Goal: Task Accomplishment & Management: Manage account settings

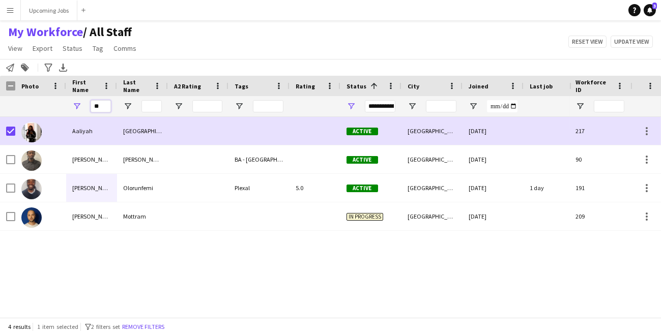
click at [104, 108] on input "**" at bounding box center [101, 106] width 20 height 12
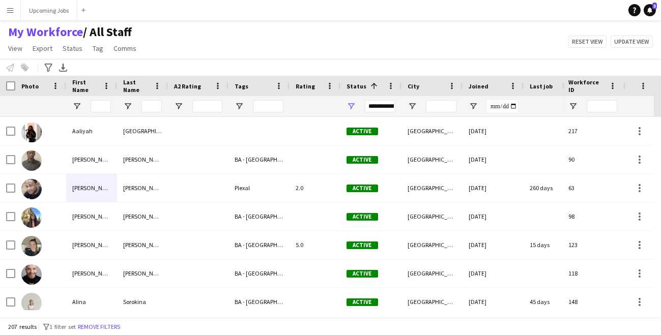
click at [12, 13] on app-icon "Menu" at bounding box center [10, 10] width 8 height 8
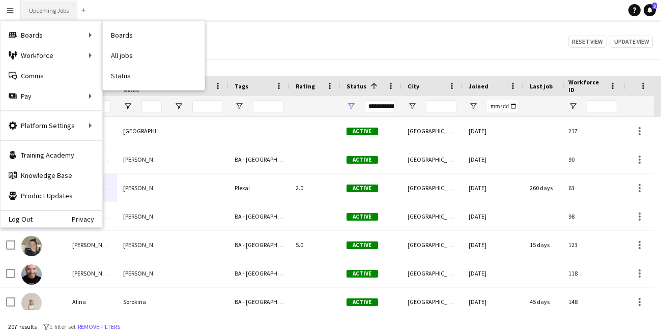
click at [46, 11] on button "Upcoming Jobs Close" at bounding box center [49, 11] width 56 height 20
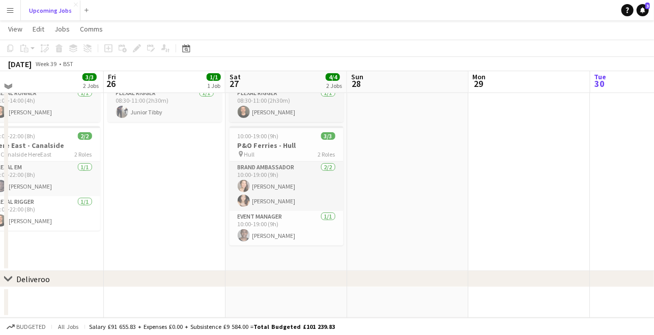
scroll to position [69, 0]
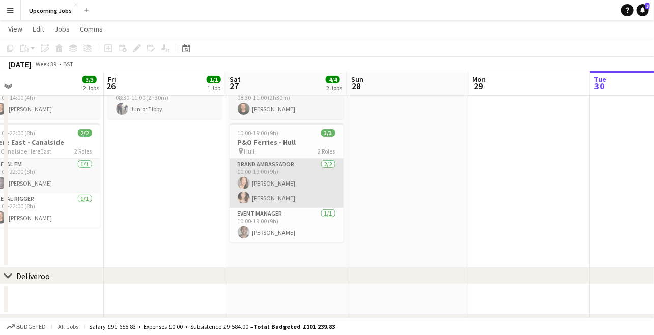
click at [262, 200] on app-card-role "Brand Ambassador [DATE] 10:00-19:00 (9h) [PERSON_NAME] [PERSON_NAME]" at bounding box center [286, 183] width 114 height 49
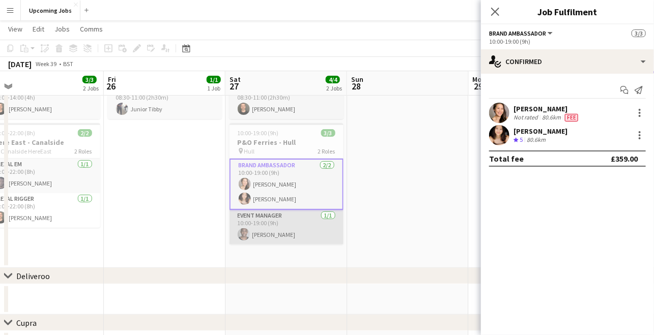
click at [264, 224] on app-card-role "Event Manager [DATE] 10:00-19:00 (9h) [PERSON_NAME]" at bounding box center [286, 227] width 114 height 35
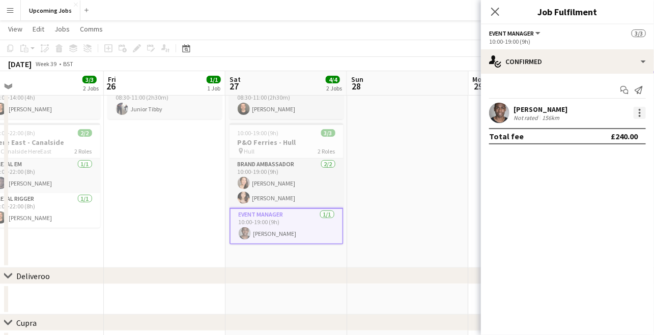
click at [637, 111] on div at bounding box center [639, 113] width 12 height 12
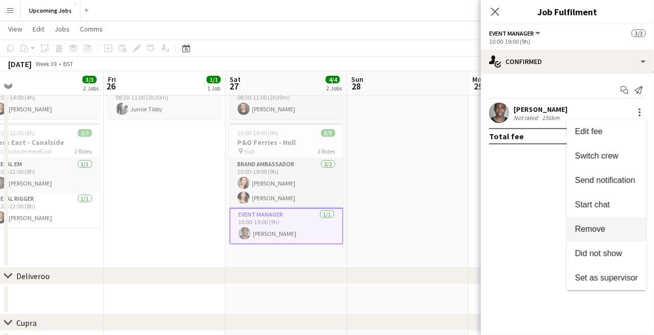
click at [587, 227] on span "Remove" at bounding box center [590, 229] width 31 height 9
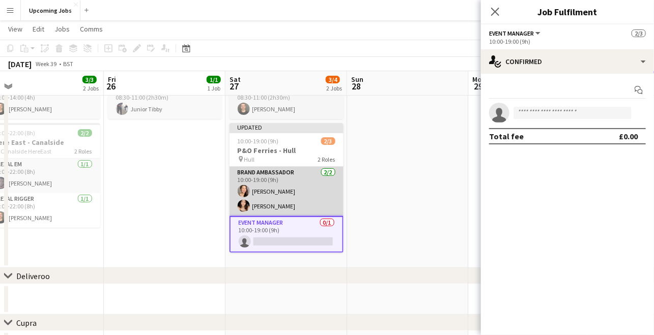
click at [290, 197] on app-card-role "Brand Ambassador [DATE] 10:00-19:00 (9h) [PERSON_NAME] [PERSON_NAME]" at bounding box center [286, 191] width 114 height 49
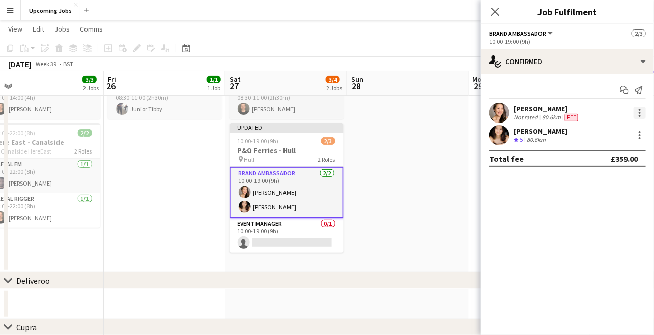
click at [636, 111] on div at bounding box center [639, 113] width 12 height 12
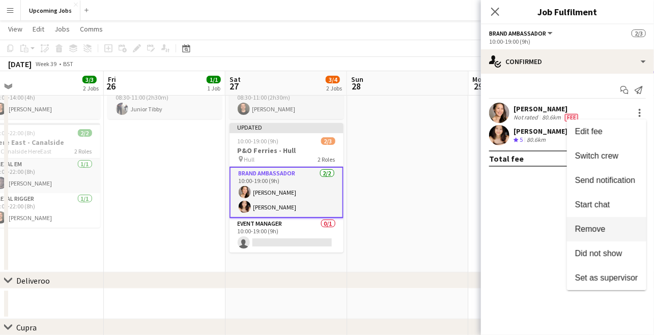
click at [589, 227] on span "Remove" at bounding box center [590, 229] width 31 height 9
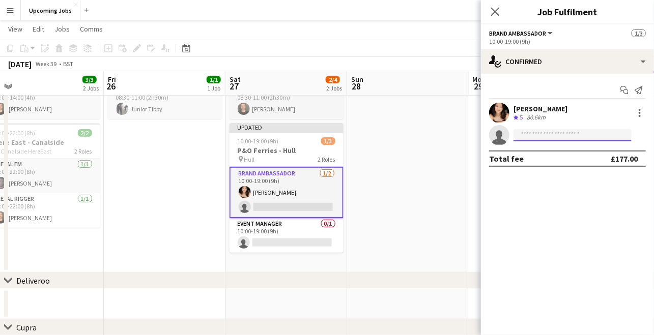
click at [527, 135] on input at bounding box center [572, 135] width 118 height 12
type input "**"
click at [496, 15] on icon "Close pop-in" at bounding box center [495, 12] width 10 height 10
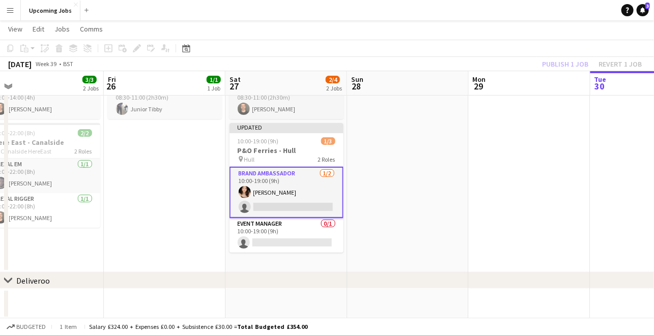
click at [572, 60] on div "Publish 1 job Revert 1 job" at bounding box center [591, 63] width 124 height 13
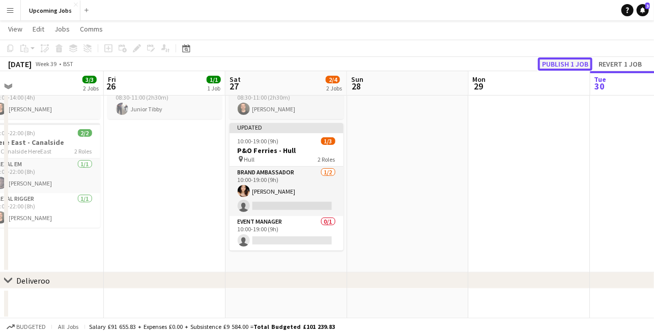
click at [572, 62] on button "Publish 1 job" at bounding box center [565, 63] width 54 height 13
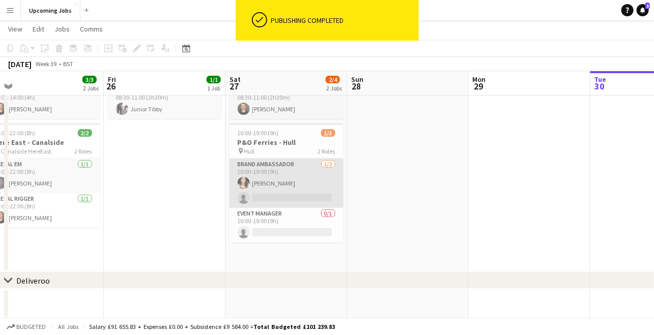
click at [273, 193] on app-card-role "Brand Ambassador [DATE] 10:00-19:00 (9h) [PERSON_NAME] single-neutral-actions" at bounding box center [286, 183] width 114 height 49
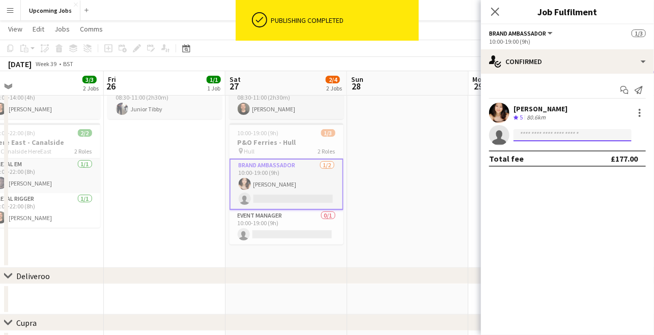
click at [536, 134] on input at bounding box center [572, 135] width 118 height 12
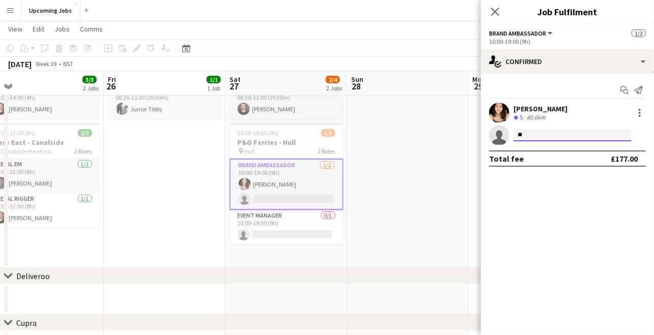
type input "*"
drag, startPoint x: 540, startPoint y: 135, endPoint x: 459, endPoint y: 133, distance: 80.9
click at [461, 134] on body "Menu Boards Boards Boards All jobs Status Workforce Workforce My Workforce Recr…" at bounding box center [327, 225] width 654 height 588
type input "*"
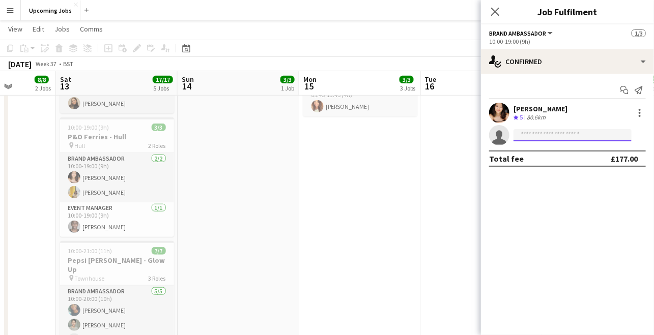
scroll to position [249, 0]
click at [521, 138] on input at bounding box center [572, 135] width 118 height 12
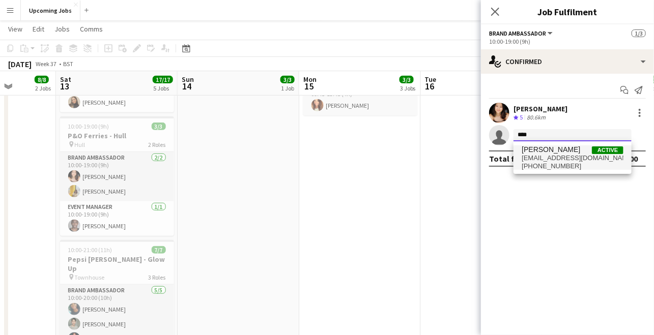
type input "****"
click at [539, 160] on span "[EMAIL_ADDRESS][DOMAIN_NAME]" at bounding box center [572, 158] width 102 height 8
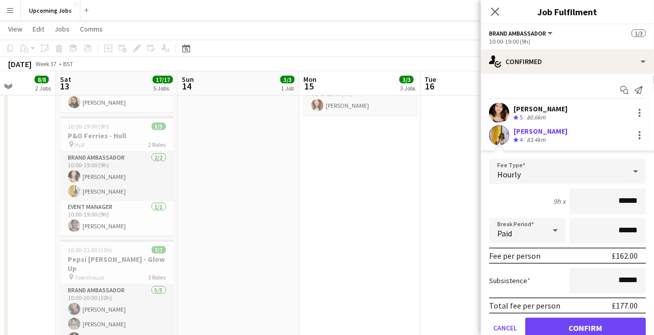
scroll to position [14, 0]
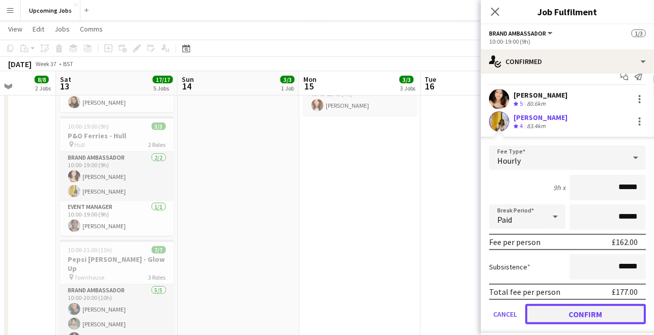
click at [570, 313] on button "Confirm" at bounding box center [585, 314] width 121 height 20
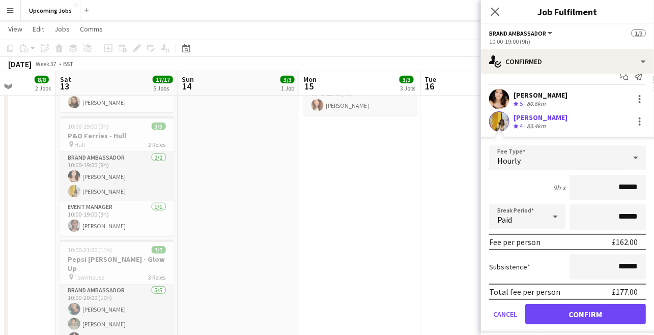
scroll to position [0, 0]
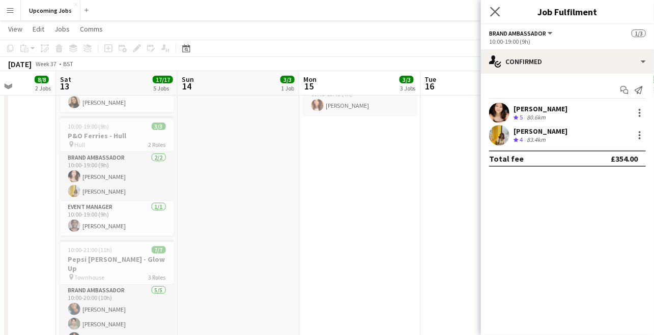
click at [495, 17] on app-icon "Close pop-in" at bounding box center [495, 12] width 15 height 15
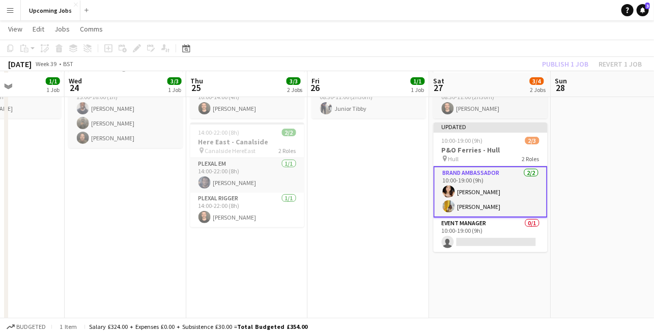
scroll to position [71, 0]
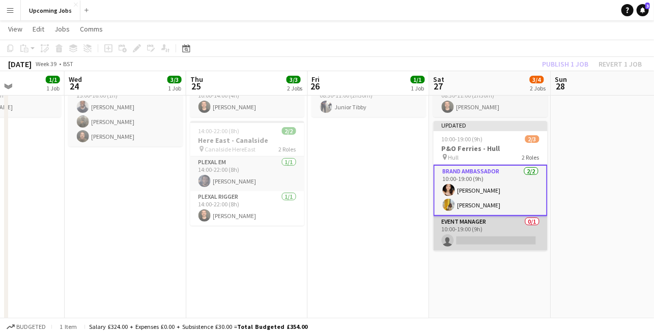
click at [482, 226] on app-card-role "Event Manager 0/1 10:00-19:00 (9h) single-neutral-actions" at bounding box center [490, 233] width 114 height 35
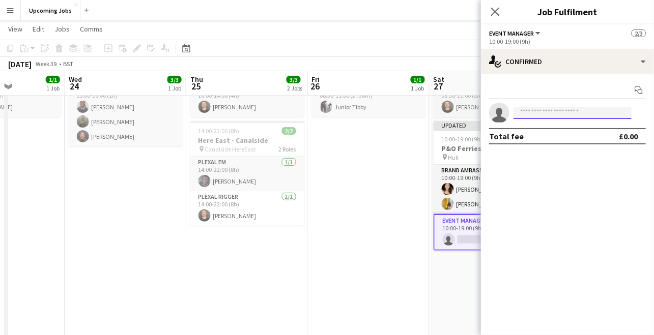
click at [531, 111] on input at bounding box center [572, 113] width 118 height 12
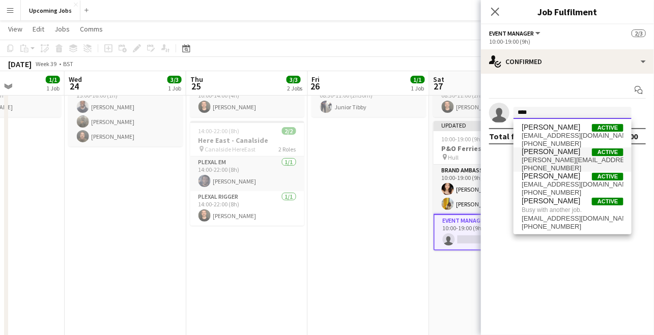
type input "****"
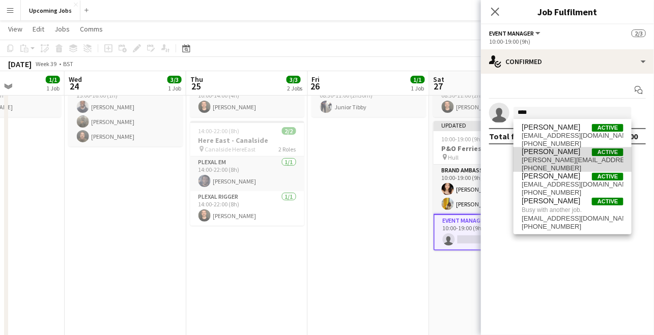
click at [536, 155] on span "[PERSON_NAME]" at bounding box center [550, 151] width 58 height 9
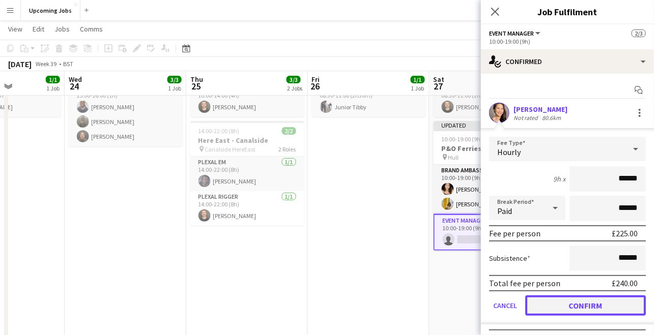
click at [566, 305] on button "Confirm" at bounding box center [585, 305] width 121 height 20
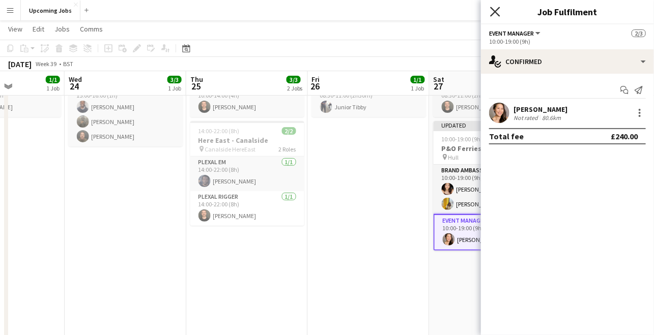
click at [498, 10] on icon "Close pop-in" at bounding box center [495, 12] width 10 height 10
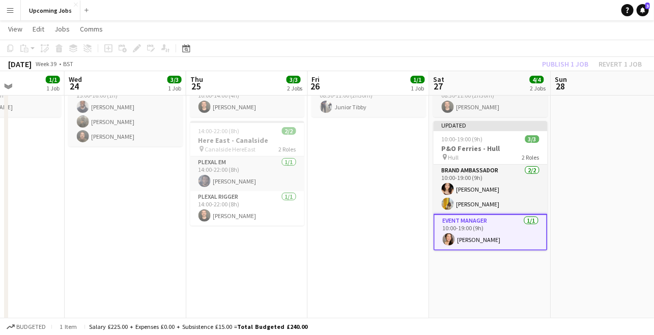
click at [569, 60] on div "Publish 1 job Revert 1 job" at bounding box center [591, 63] width 124 height 13
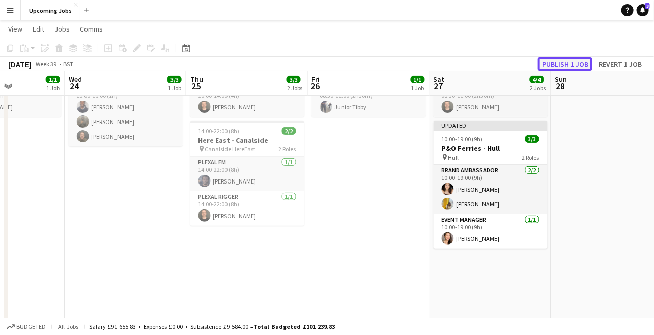
click at [569, 64] on button "Publish 1 job" at bounding box center [565, 63] width 54 height 13
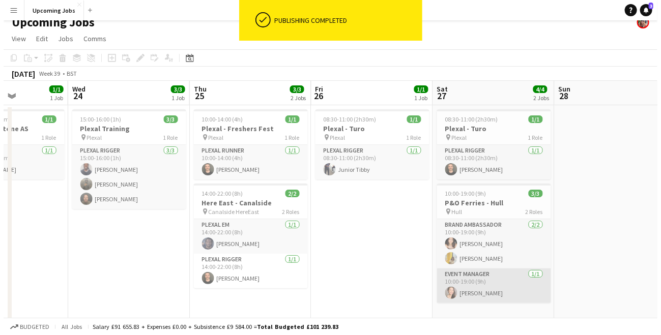
scroll to position [0, 0]
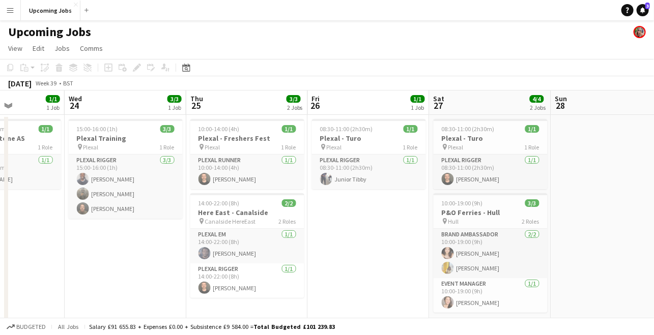
click at [9, 11] on app-icon "Menu" at bounding box center [10, 10] width 8 height 8
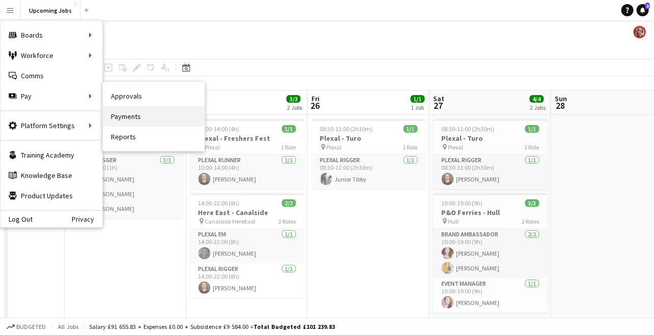
click at [130, 119] on link "Payments" at bounding box center [154, 116] width 102 height 20
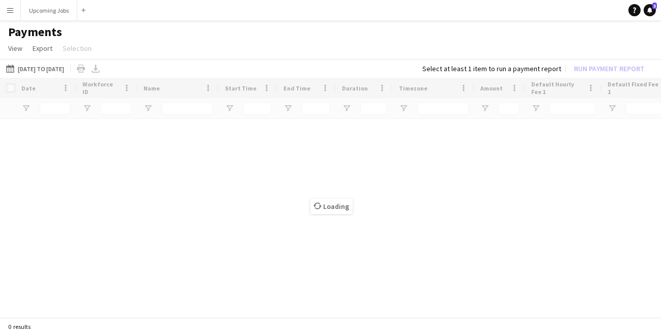
type input "**"
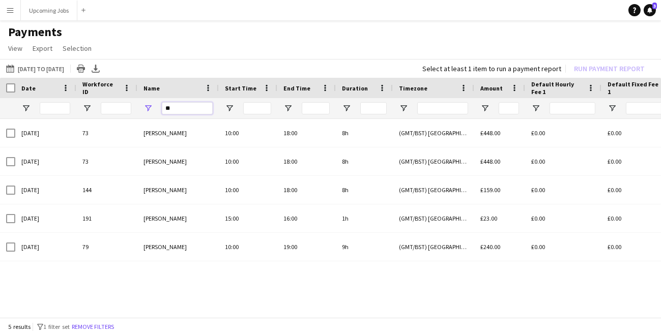
drag, startPoint x: 181, startPoint y: 105, endPoint x: 155, endPoint y: 103, distance: 26.0
click at [164, 105] on input "**" at bounding box center [187, 108] width 51 height 12
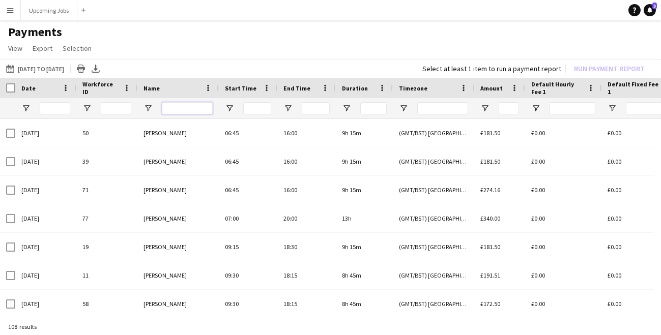
click at [173, 106] on input "Name Filter Input" at bounding box center [187, 108] width 51 height 12
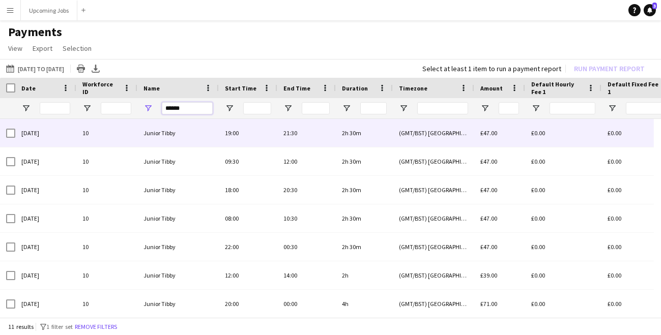
type input "******"
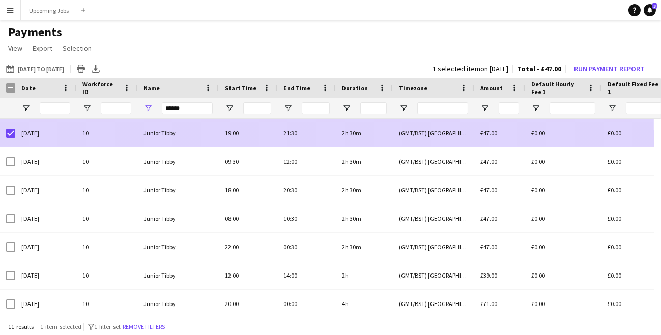
click at [15, 132] on div "[DATE]" at bounding box center [45, 133] width 61 height 28
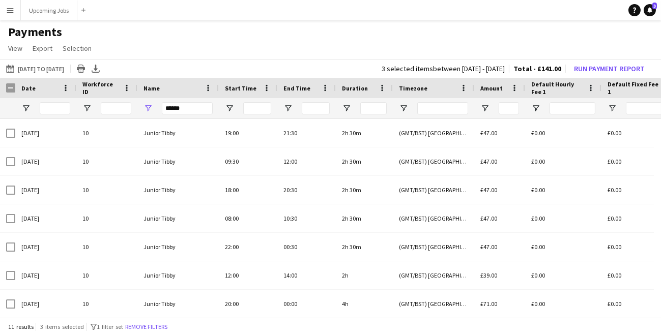
scroll to position [120, 0]
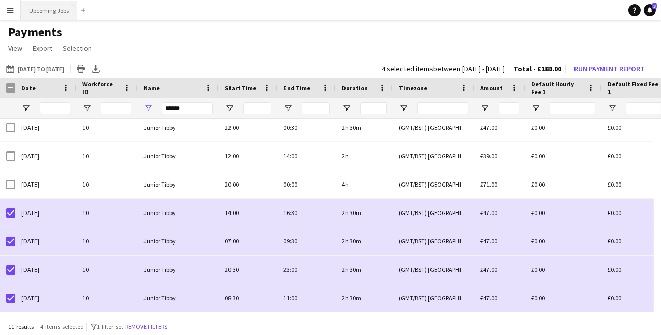
click at [45, 13] on button "Upcoming Jobs Close" at bounding box center [49, 11] width 56 height 20
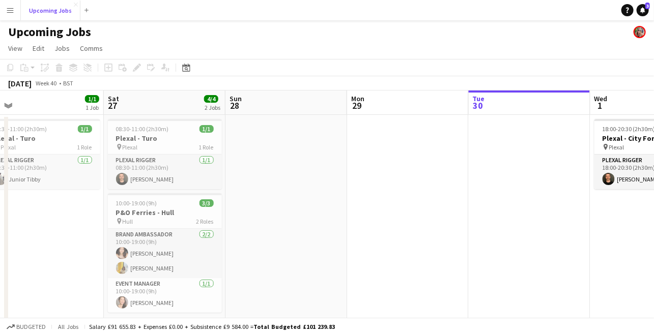
scroll to position [0, 309]
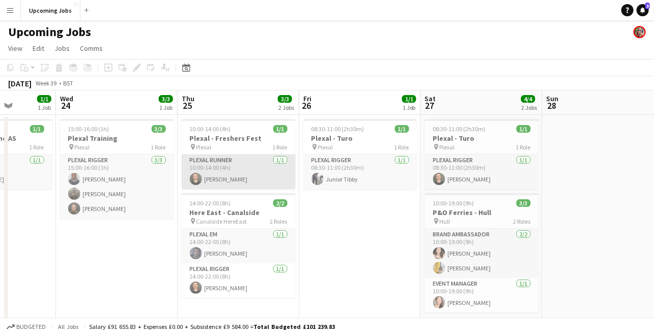
click at [232, 171] on app-card-role "Plexal Runner [DATE] 10:00-14:00 (4h) [PERSON_NAME]" at bounding box center [239, 172] width 114 height 35
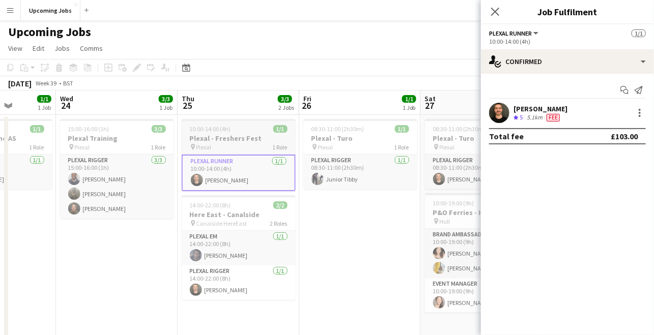
click at [224, 149] on div "pin Plexal 1 Role" at bounding box center [239, 147] width 114 height 8
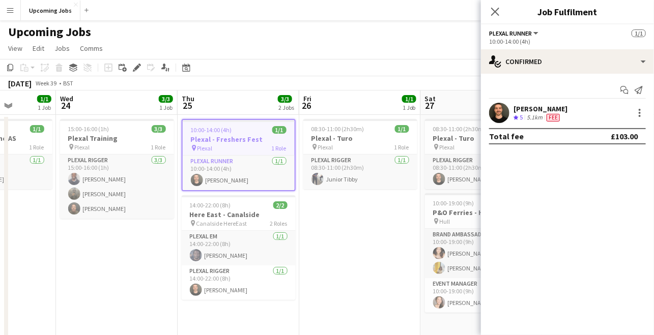
click at [343, 257] on app-date-cell "08:30-11:00 (2h30m) 1/1 Plexal - Turo pin Plexal 1 Role Plexal Rigger [DATE] 08…" at bounding box center [360, 226] width 122 height 223
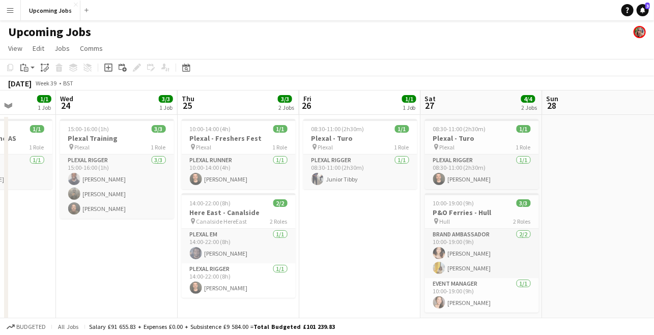
click at [274, 27] on div "Upcoming Jobs" at bounding box center [327, 29] width 654 height 19
click at [13, 8] on app-icon "Menu" at bounding box center [10, 10] width 8 height 8
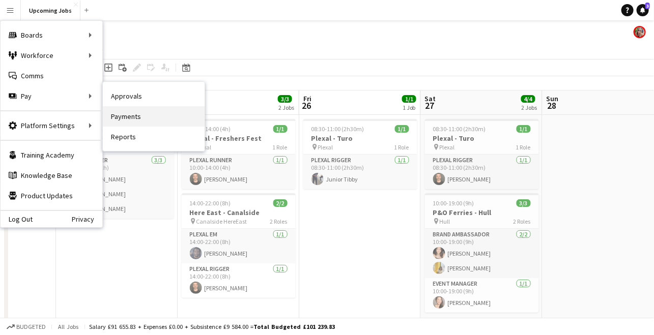
click at [113, 115] on link "Payments" at bounding box center [154, 116] width 102 height 20
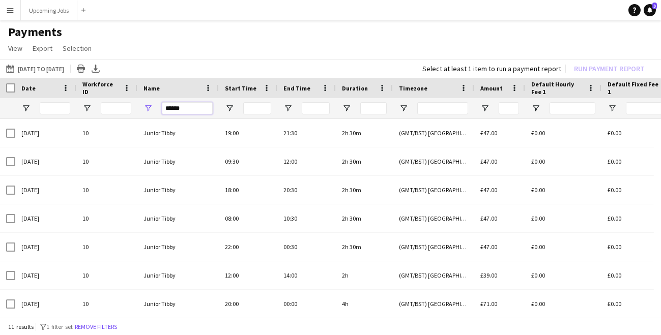
drag, startPoint x: 182, startPoint y: 108, endPoint x: 128, endPoint y: 104, distance: 53.6
click at [150, 106] on div "******" at bounding box center [177, 108] width 81 height 20
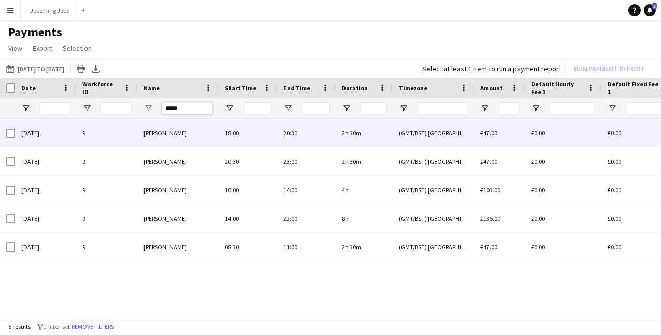
type input "*****"
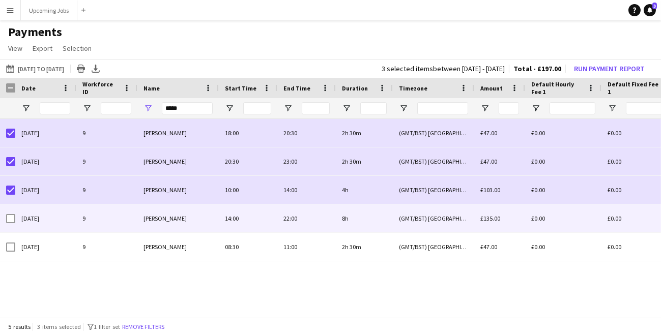
click at [10, 224] on div at bounding box center [10, 218] width 9 height 28
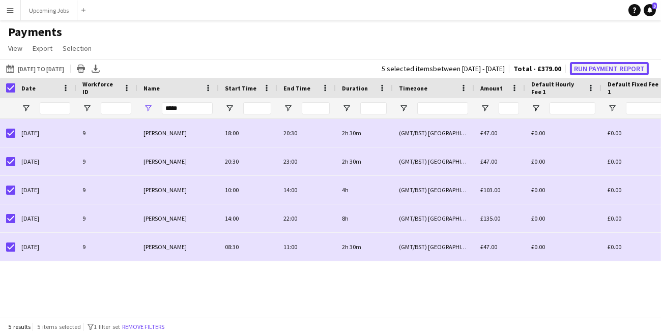
click at [606, 69] on button "Run Payment Report" at bounding box center [609, 68] width 79 height 13
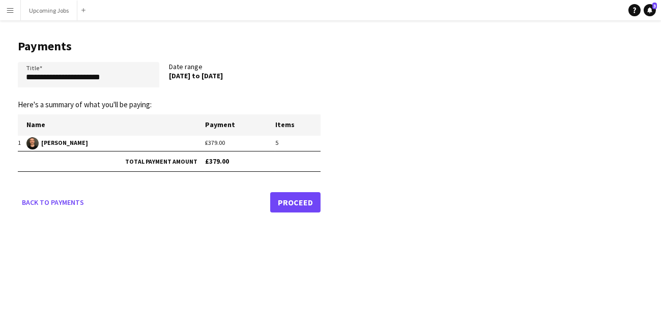
click at [285, 196] on link "Proceed" at bounding box center [295, 202] width 50 height 20
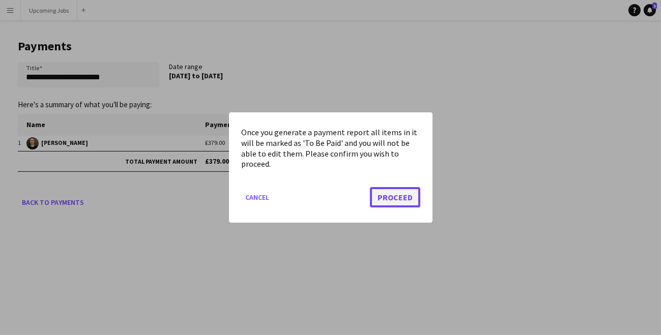
click at [412, 198] on button "Proceed" at bounding box center [395, 197] width 50 height 20
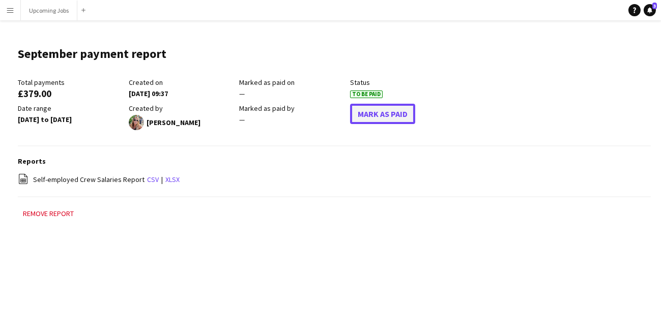
click at [382, 116] on button "Mark As Paid" at bounding box center [382, 114] width 65 height 20
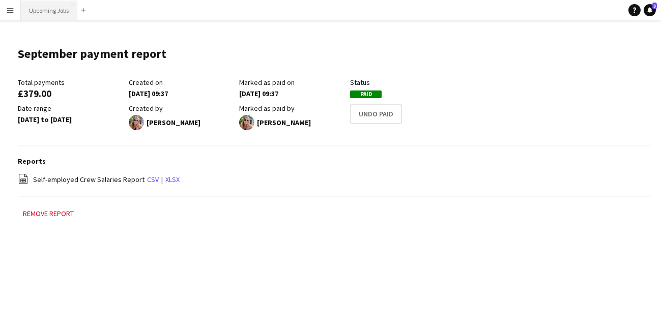
click at [50, 19] on button "Upcoming Jobs Close" at bounding box center [49, 11] width 56 height 20
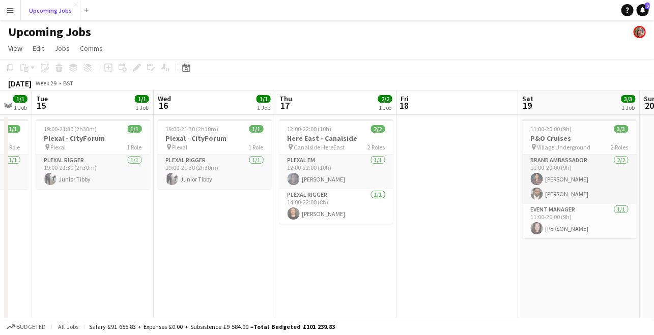
scroll to position [0, 333]
click at [310, 124] on app-job-card "12:00-22:00 (10h) 2/2 Here East - Canalside pin Canalside HereEast 2 Roles Plex…" at bounding box center [336, 171] width 114 height 105
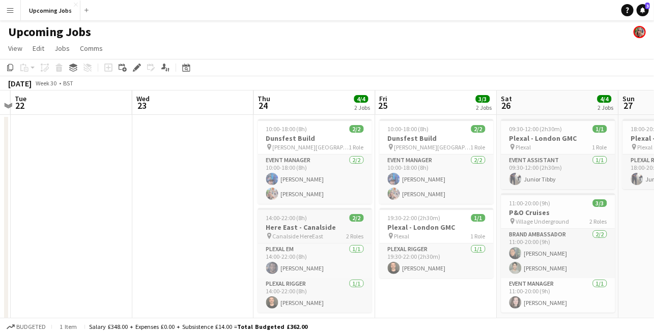
click at [287, 230] on h3 "Here East - Canalside" at bounding box center [315, 227] width 114 height 9
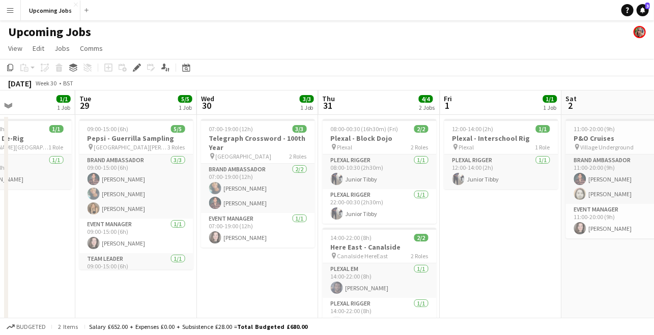
scroll to position [0, 417]
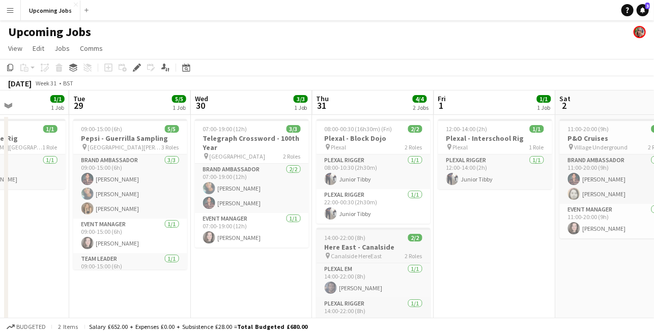
click at [372, 245] on h3 "Here East - Canalside" at bounding box center [373, 247] width 114 height 9
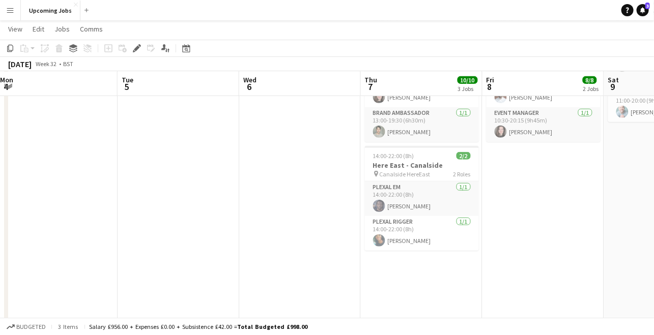
scroll to position [271, 0]
click at [408, 176] on span "Canalside HereEast" at bounding box center [404, 174] width 51 height 8
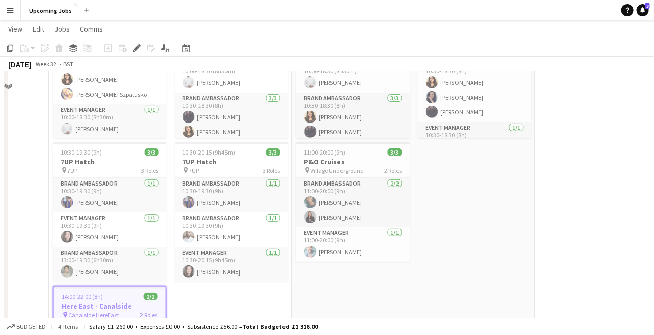
scroll to position [87, 0]
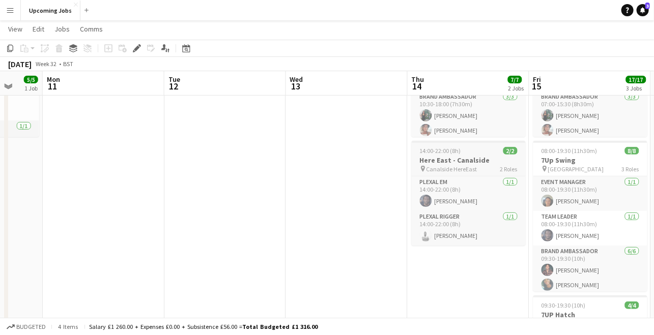
click at [469, 153] on div "14:00-22:00 (8h) 2/2" at bounding box center [468, 151] width 114 height 8
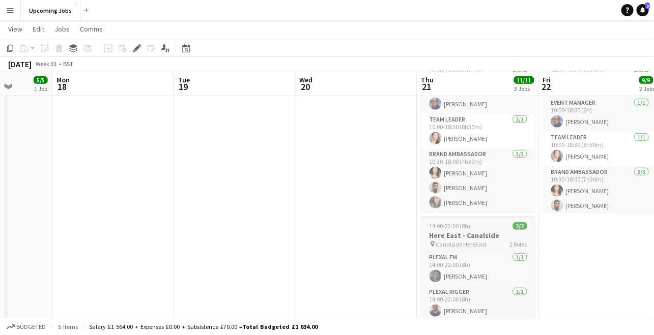
click at [462, 228] on span "14:00-22:00 (8h)" at bounding box center [449, 226] width 41 height 8
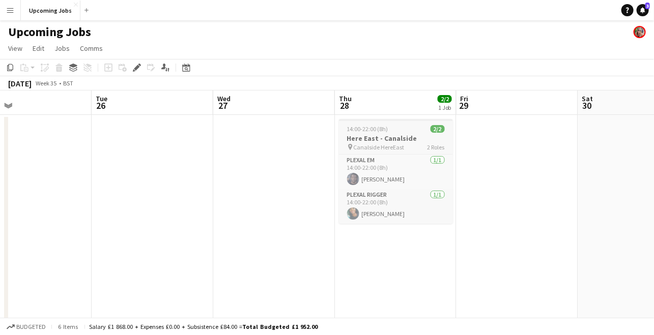
click at [387, 127] on span "14:00-22:00 (8h)" at bounding box center [367, 129] width 41 height 8
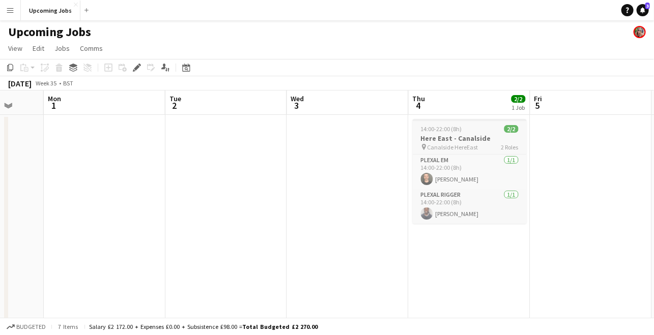
click at [464, 136] on h3 "Here East - Canalside" at bounding box center [469, 138] width 114 height 9
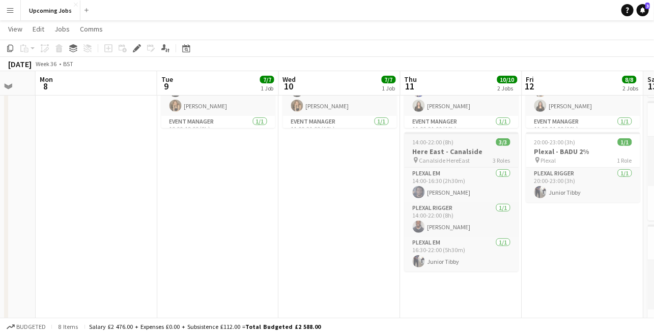
click at [446, 155] on h3 "Here East - Canalside" at bounding box center [461, 151] width 114 height 9
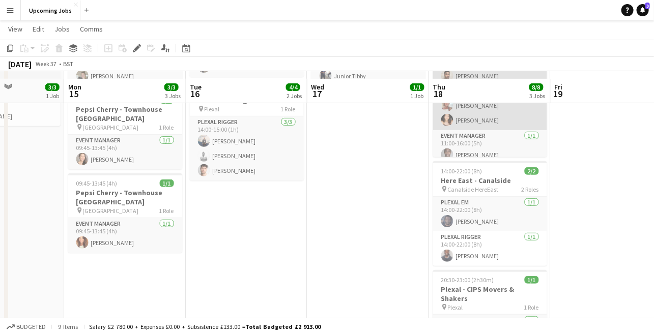
scroll to position [119, 0]
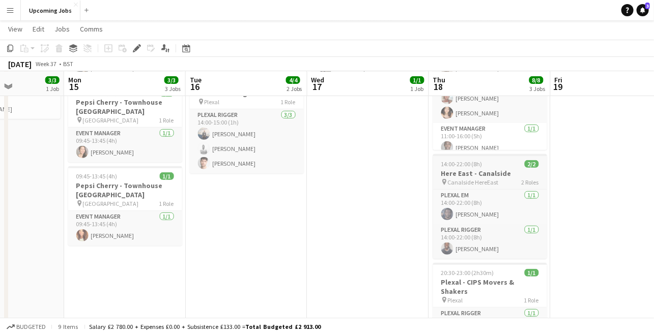
click at [465, 172] on h3 "Here East - Canalside" at bounding box center [490, 173] width 114 height 9
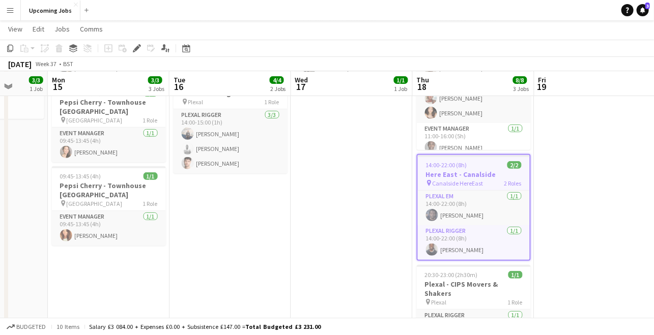
scroll to position [0, 444]
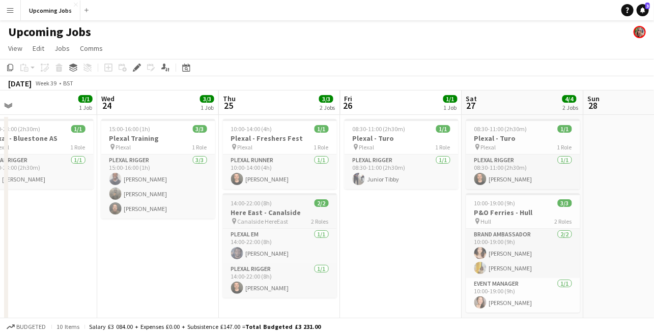
click at [269, 214] on h3 "Here East - Canalside" at bounding box center [280, 212] width 114 height 9
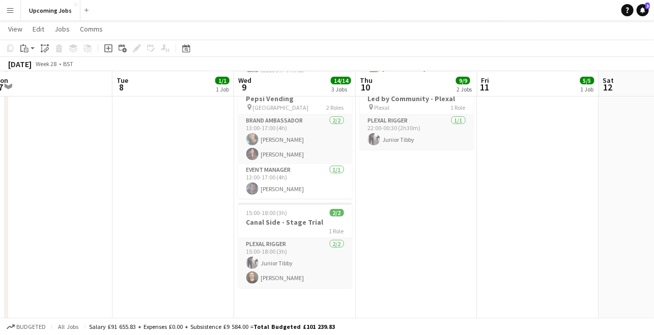
scroll to position [200, 0]
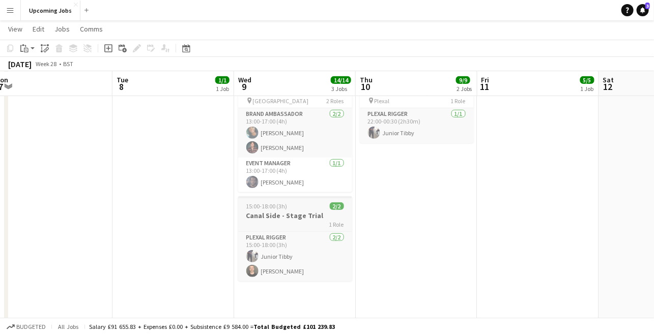
click at [274, 218] on h3 "Canal Side - Stage Trial" at bounding box center [295, 215] width 114 height 9
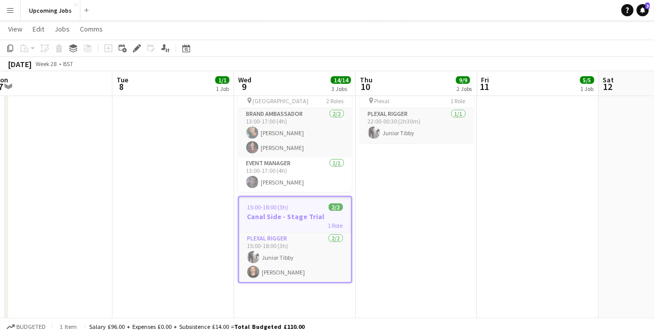
click at [392, 213] on app-date-cell "06:30-10:30 (4h) 8/8 [PERSON_NAME] - Potential Date pin Waterloo Train Station …" at bounding box center [417, 285] width 122 height 742
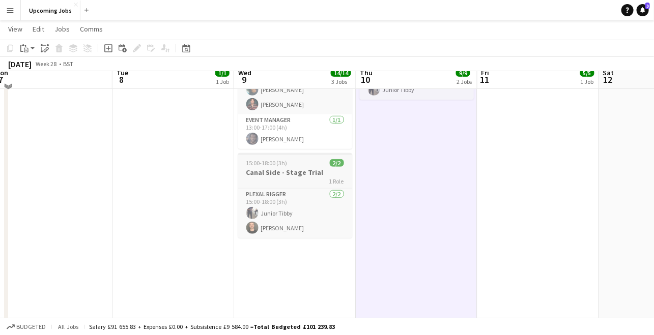
scroll to position [236, 0]
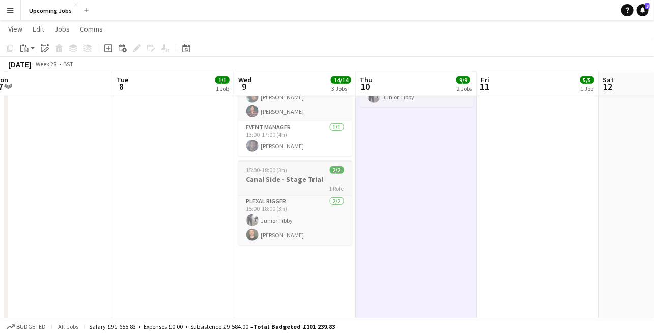
click at [291, 173] on app-job-card "15:00-18:00 (3h) 2/2 Canal Side - Stage Trial 1 Role Plexal Rigger [DATE] 15:00…" at bounding box center [295, 202] width 114 height 85
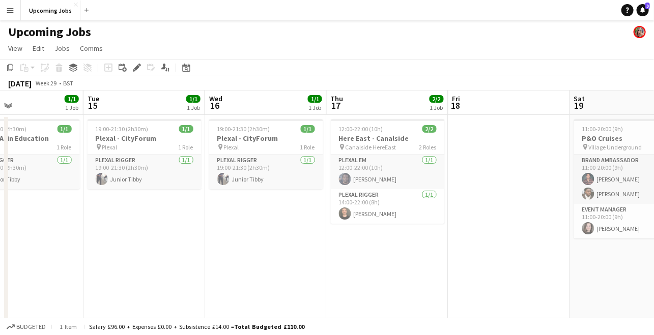
scroll to position [0, 404]
click at [381, 130] on div "12:00-22:00 (10h) 2/2" at bounding box center [387, 129] width 114 height 8
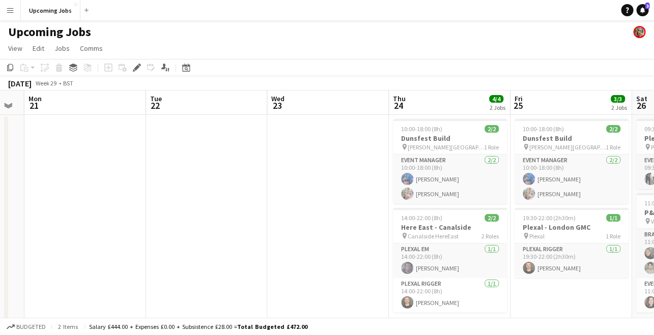
scroll to position [0, 466]
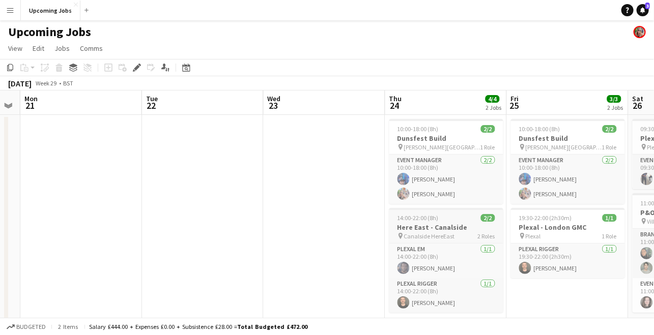
click at [426, 233] on span "Canalside HereEast" at bounding box center [429, 236] width 51 height 8
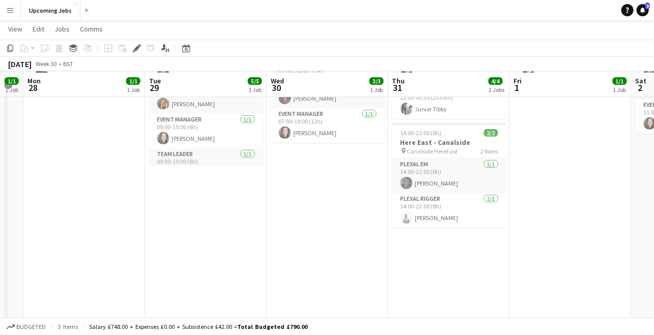
scroll to position [105, 0]
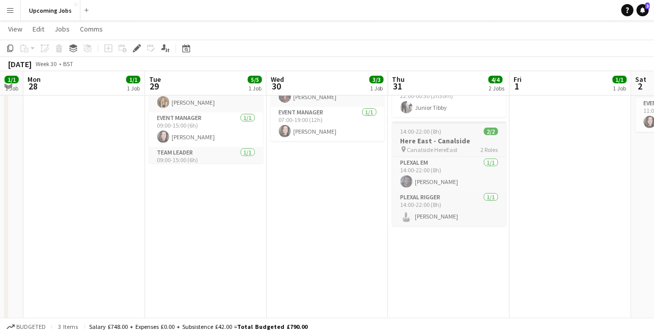
click at [435, 136] on h3 "Here East - Canalside" at bounding box center [449, 140] width 114 height 9
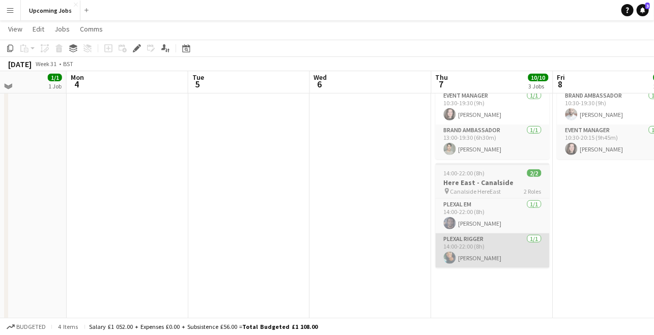
scroll to position [253, 0]
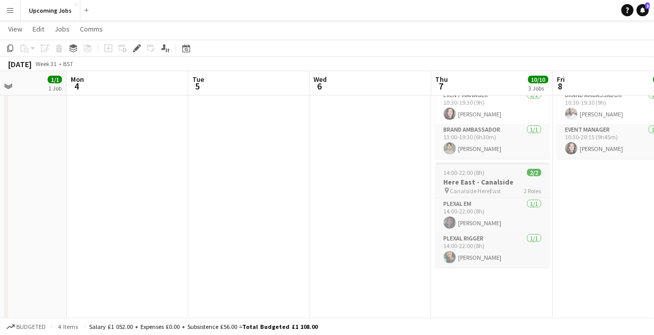
click at [481, 186] on h3 "Here East - Canalside" at bounding box center [492, 182] width 114 height 9
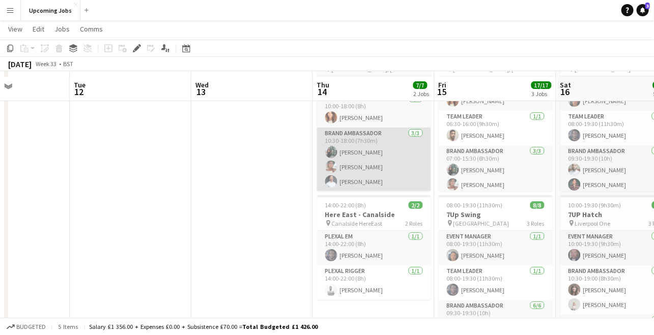
scroll to position [82, 0]
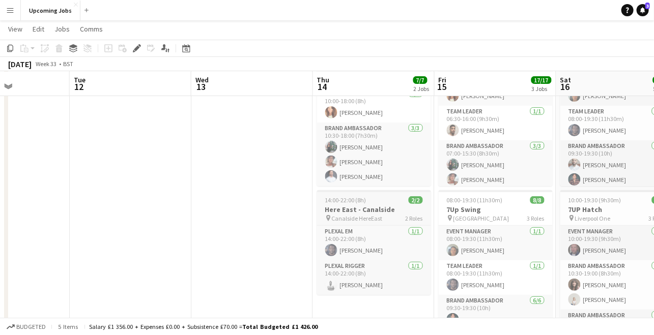
click at [368, 211] on h3 "Here East - Canalside" at bounding box center [374, 209] width 114 height 9
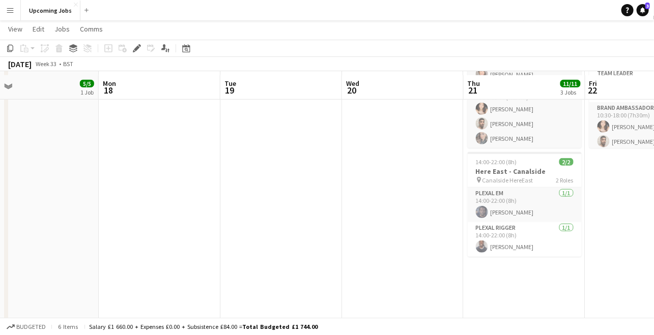
scroll to position [263, 0]
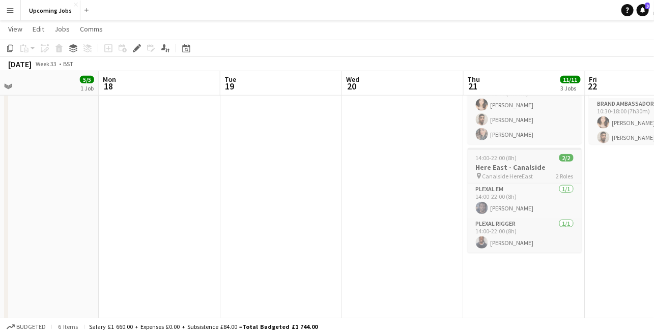
click at [511, 168] on h3 "Here East - Canalside" at bounding box center [524, 167] width 114 height 9
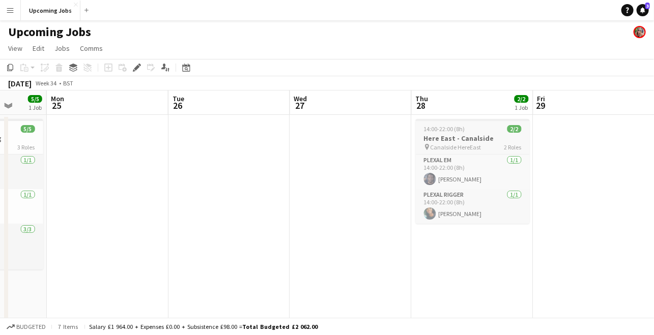
click at [479, 128] on div "14:00-22:00 (8h) 2/2" at bounding box center [473, 129] width 114 height 8
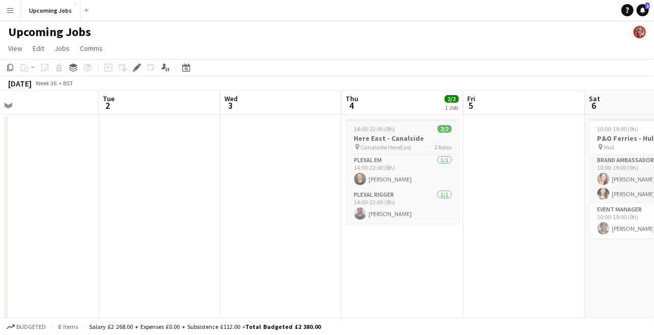
click at [397, 132] on div "14:00-22:00 (8h) 2/2" at bounding box center [403, 129] width 114 height 8
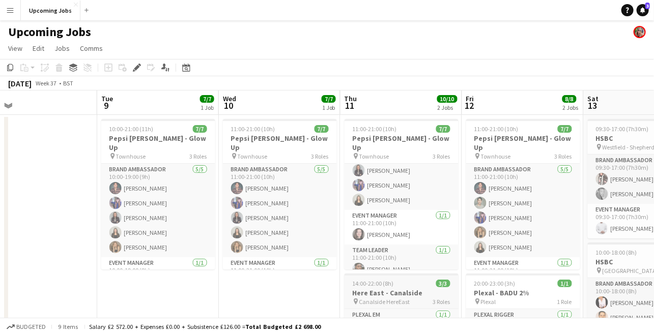
click at [377, 283] on span "14:00-22:00 (8h)" at bounding box center [372, 284] width 41 height 8
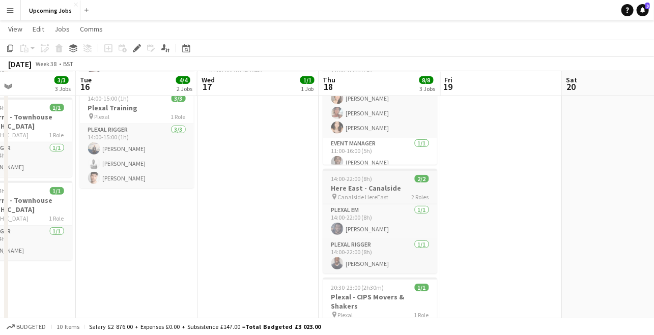
click at [375, 184] on h3 "Here East - Canalside" at bounding box center [380, 188] width 114 height 9
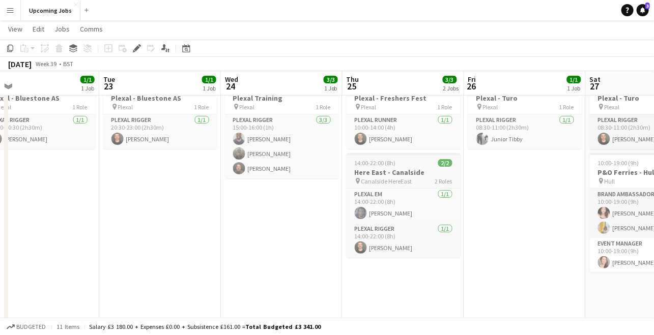
click at [399, 168] on h3 "Here East - Canalside" at bounding box center [403, 172] width 114 height 9
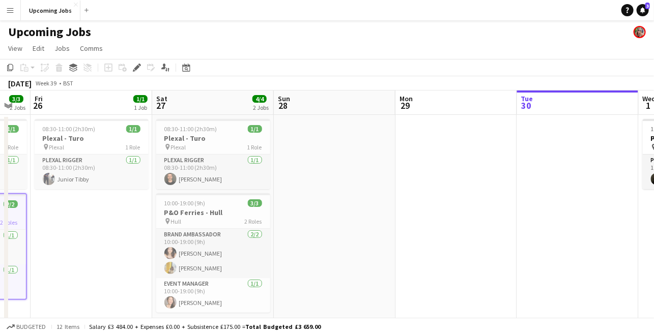
scroll to position [0, 320]
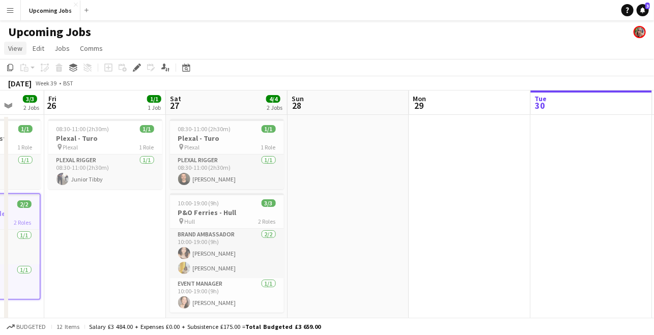
click at [14, 46] on span "View" at bounding box center [15, 48] width 14 height 9
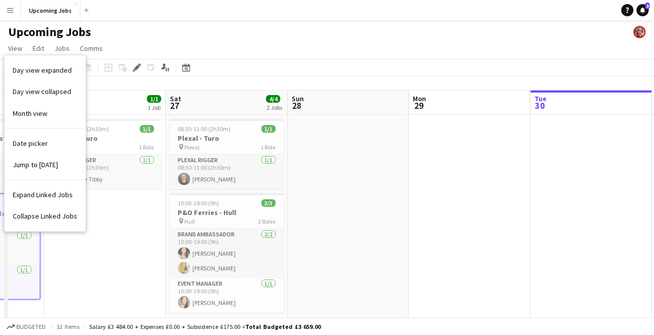
click at [151, 40] on app-page-menu "View Day view expanded Day view collapsed Month view Date picker Jump to [DATE]…" at bounding box center [327, 49] width 654 height 19
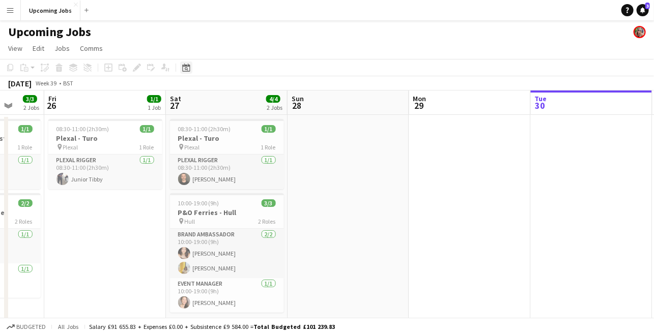
click at [187, 70] on icon at bounding box center [187, 69] width 4 height 4
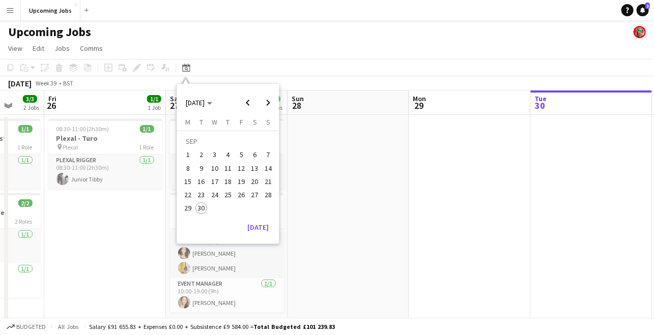
click at [223, 57] on app-page-menu "View Day view expanded Day view collapsed Month view Date picker Jump to [DATE]…" at bounding box center [327, 49] width 654 height 19
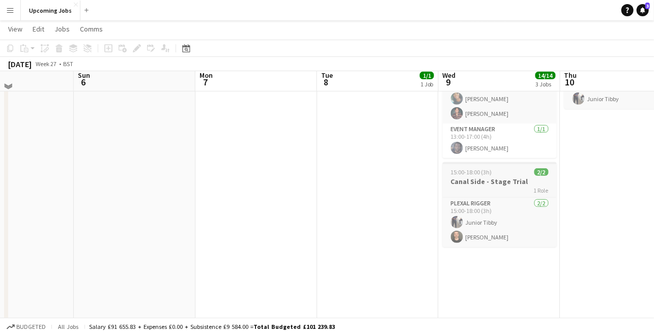
scroll to position [227, 0]
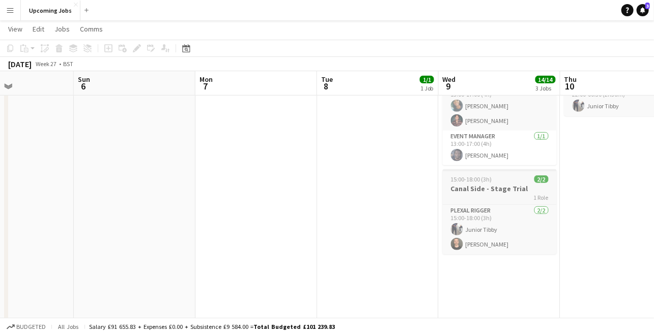
click at [483, 192] on h3 "Canal Side - Stage Trial" at bounding box center [499, 188] width 114 height 9
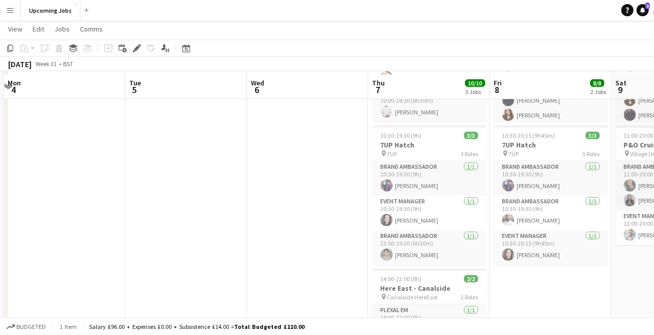
scroll to position [153, 0]
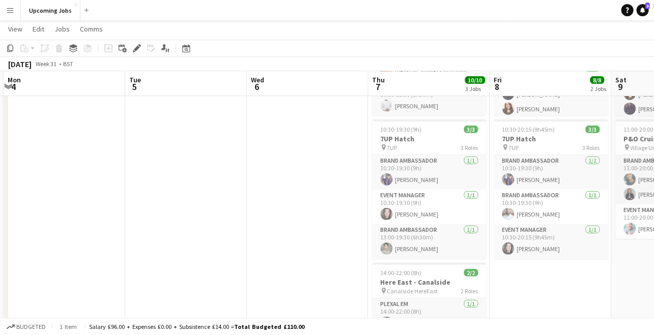
click at [10, 12] on app-icon "Menu" at bounding box center [10, 10] width 8 height 8
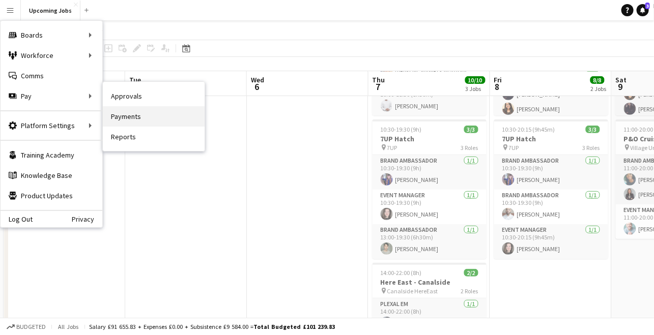
click at [127, 113] on link "Payments" at bounding box center [154, 116] width 102 height 20
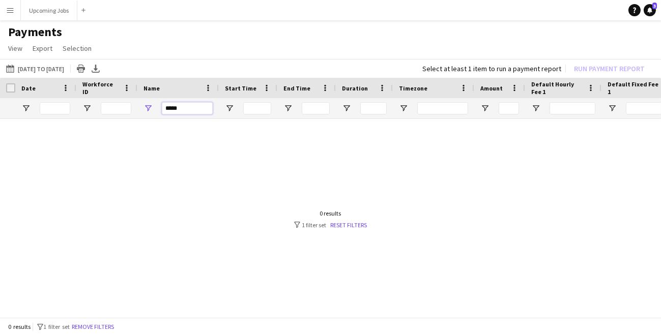
drag, startPoint x: 184, startPoint y: 107, endPoint x: 106, endPoint y: 107, distance: 77.3
type input "*"
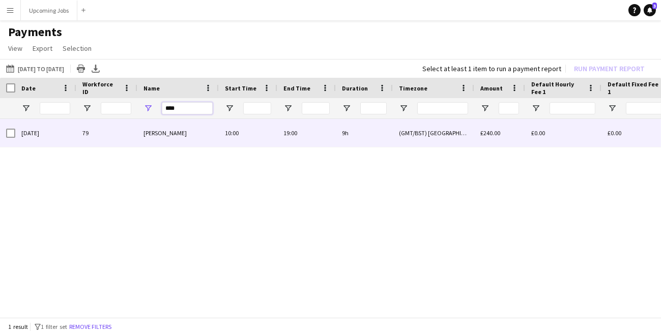
type input "****"
click at [15, 135] on div "[DATE]" at bounding box center [45, 133] width 61 height 28
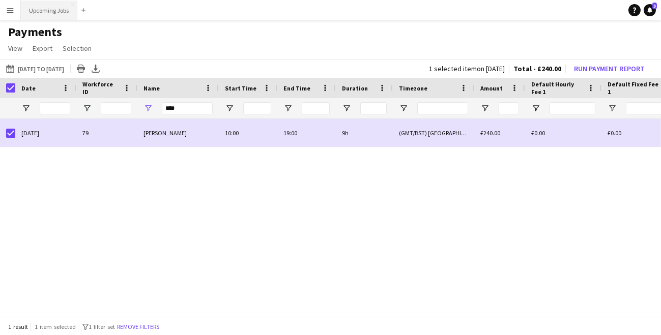
click at [51, 10] on button "Upcoming Jobs Close" at bounding box center [49, 11] width 56 height 20
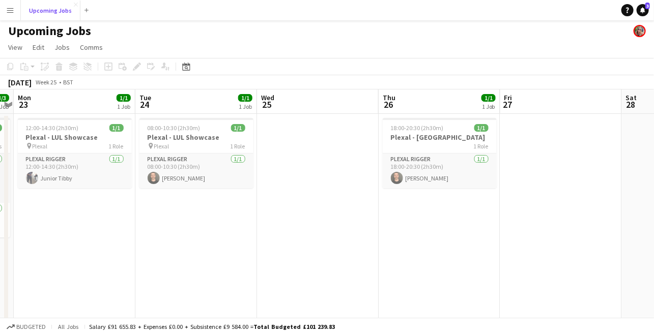
scroll to position [1, 0]
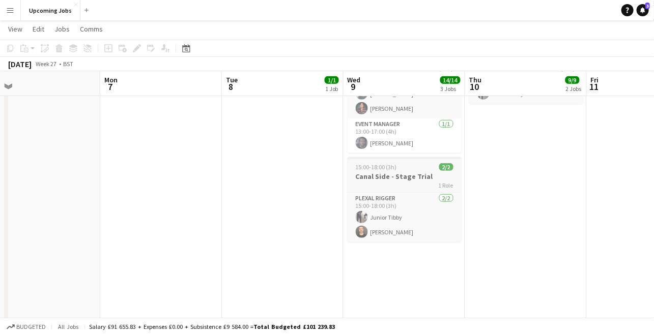
click at [397, 168] on div "15:00-18:00 (3h) 2/2" at bounding box center [404, 167] width 114 height 8
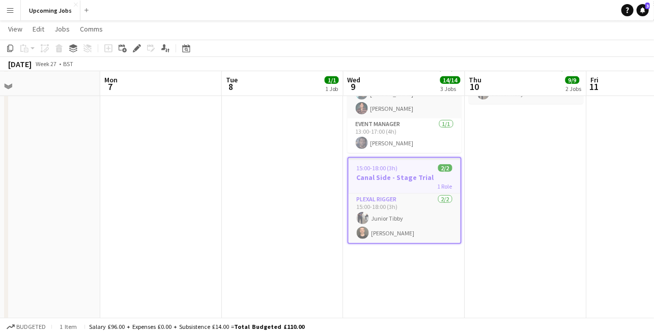
click at [434, 261] on app-date-cell "06:30-10:30 (4h) 9/9 [PERSON_NAME] pin Waterloo Train Station 2 Roles Brand Amb…" at bounding box center [404, 246] width 122 height 742
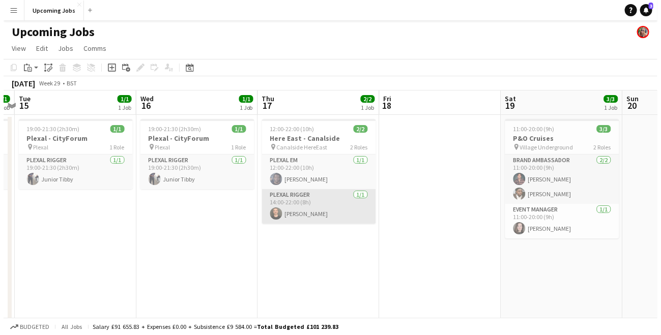
scroll to position [0, 377]
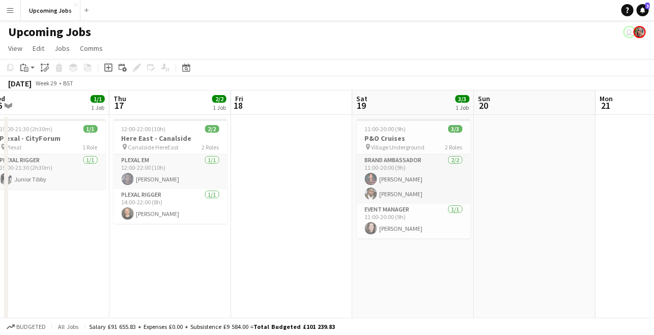
click at [13, 16] on button "Menu" at bounding box center [10, 10] width 20 height 20
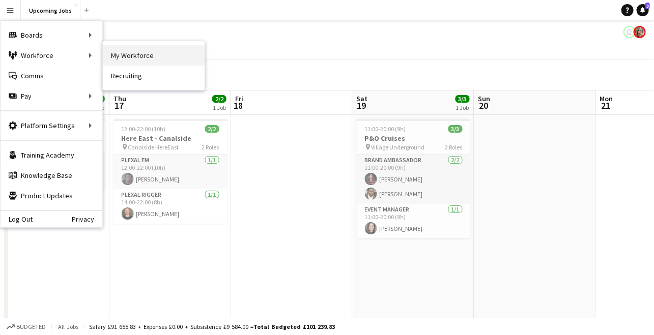
click at [131, 54] on link "My Workforce" at bounding box center [154, 55] width 102 height 20
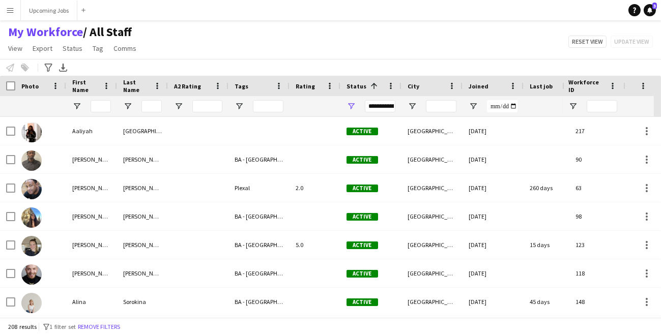
click at [11, 13] on app-icon "Menu" at bounding box center [10, 10] width 8 height 8
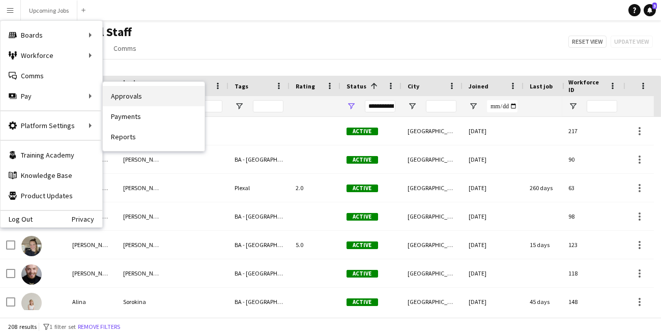
click at [121, 97] on link "Approvals" at bounding box center [154, 96] width 102 height 20
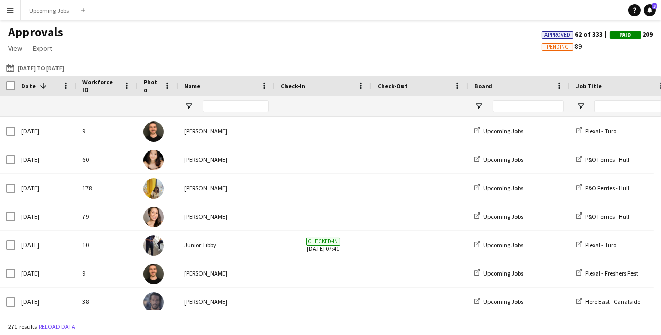
click at [15, 7] on button "Menu" at bounding box center [10, 10] width 20 height 20
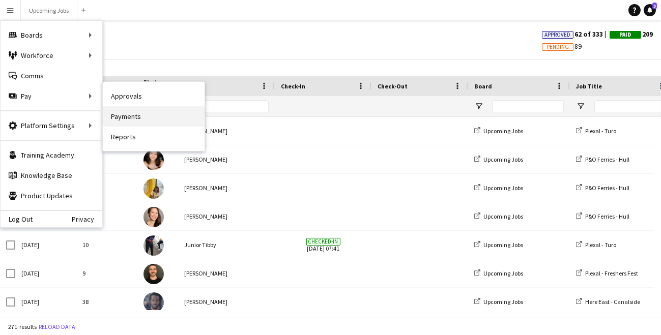
click at [132, 119] on link "Payments" at bounding box center [154, 116] width 102 height 20
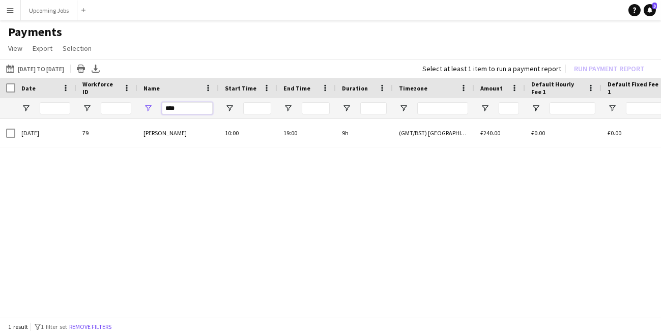
click at [175, 108] on input "****" at bounding box center [187, 108] width 51 height 12
drag, startPoint x: 178, startPoint y: 106, endPoint x: 127, endPoint y: 106, distance: 50.4
click at [145, 106] on div "****" at bounding box center [177, 108] width 81 height 20
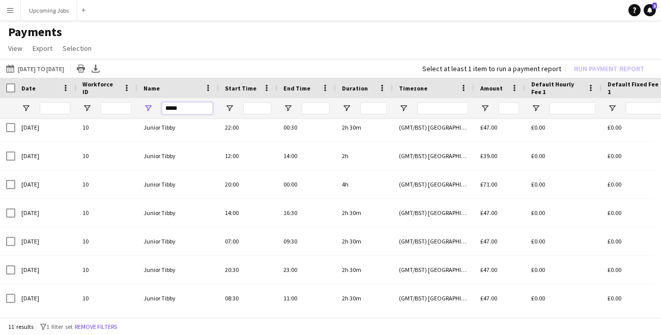
scroll to position [120, 0]
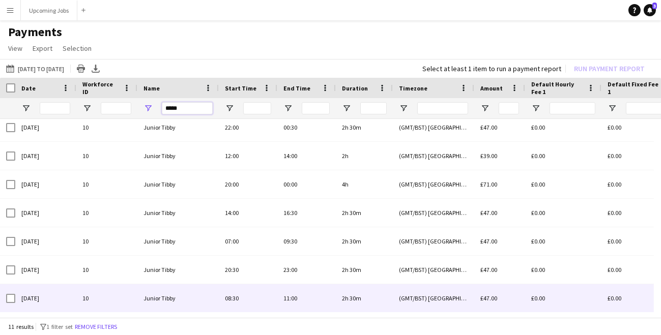
type input "*****"
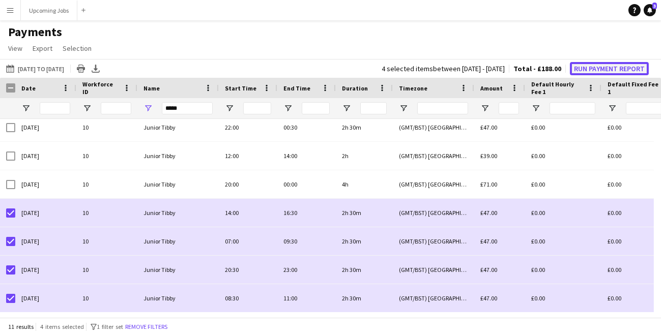
click at [590, 69] on button "Run Payment Report" at bounding box center [609, 68] width 79 height 13
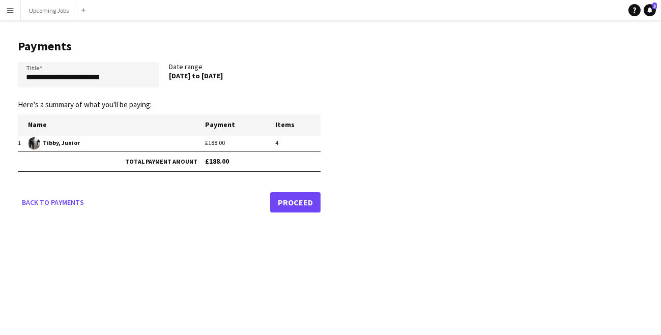
click at [307, 202] on link "Proceed" at bounding box center [295, 202] width 50 height 20
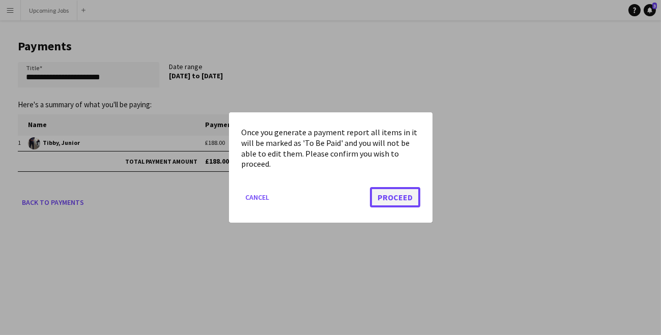
click at [405, 201] on button "Proceed" at bounding box center [395, 197] width 50 height 20
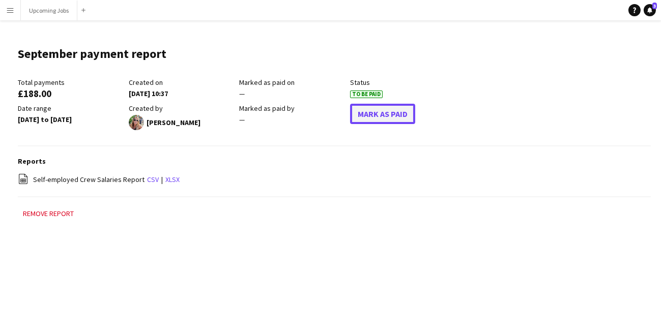
click at [376, 107] on button "Mark As Paid" at bounding box center [382, 114] width 65 height 20
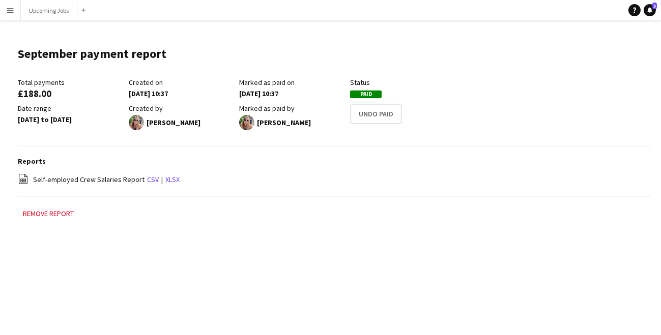
click at [11, 12] on app-icon "Menu" at bounding box center [10, 10] width 8 height 8
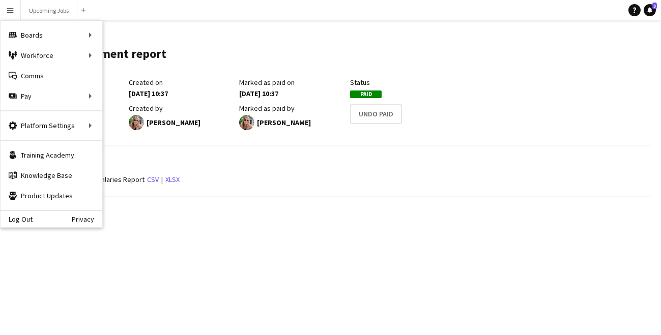
click at [11, 12] on app-icon "Menu" at bounding box center [10, 10] width 8 height 8
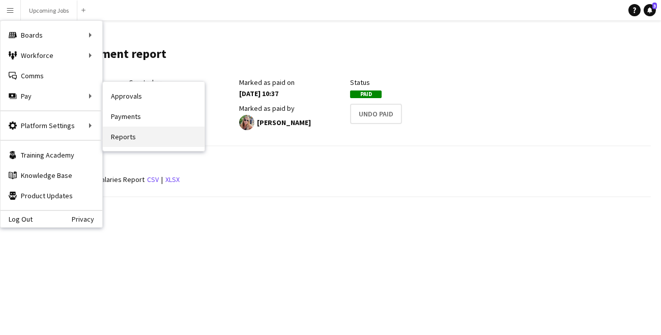
click at [126, 128] on link "Reports" at bounding box center [154, 137] width 102 height 20
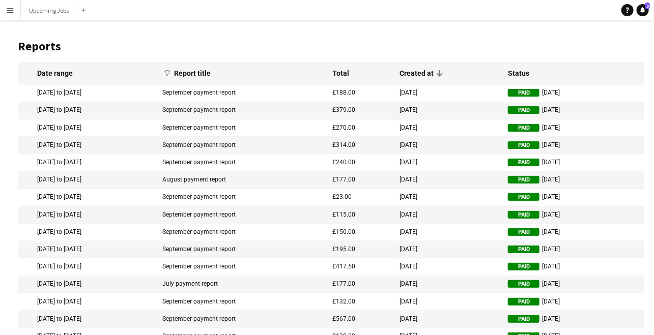
click at [14, 5] on button "Menu" at bounding box center [10, 10] width 20 height 20
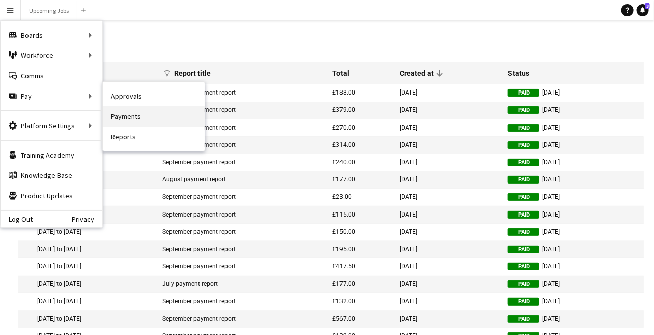
click at [121, 111] on link "Payments" at bounding box center [154, 116] width 102 height 20
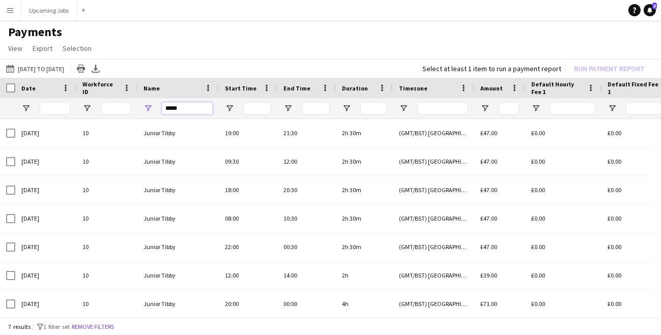
drag, startPoint x: 178, startPoint y: 113, endPoint x: 140, endPoint y: 98, distance: 41.1
click at [141, 99] on div "*****" at bounding box center [177, 108] width 81 height 20
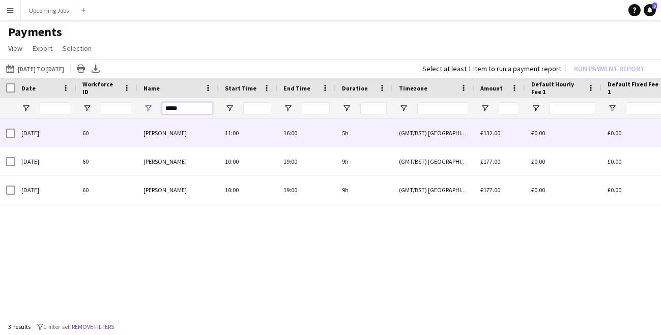
type input "*****"
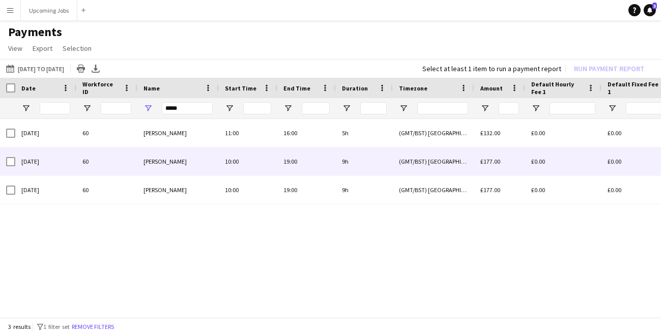
click at [14, 166] on div at bounding box center [10, 161] width 9 height 28
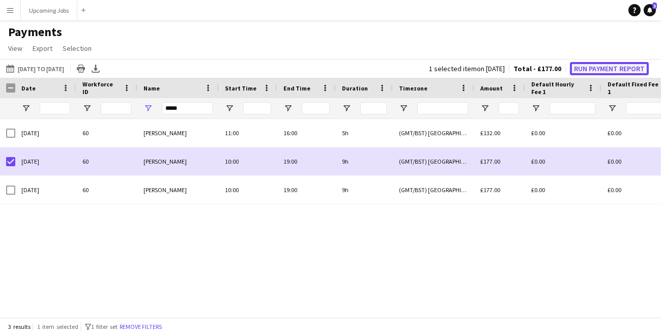
click at [594, 69] on button "Run Payment Report" at bounding box center [609, 68] width 79 height 13
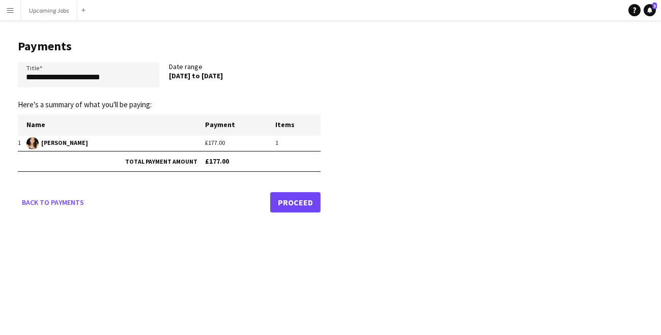
click at [302, 202] on link "Proceed" at bounding box center [295, 202] width 50 height 20
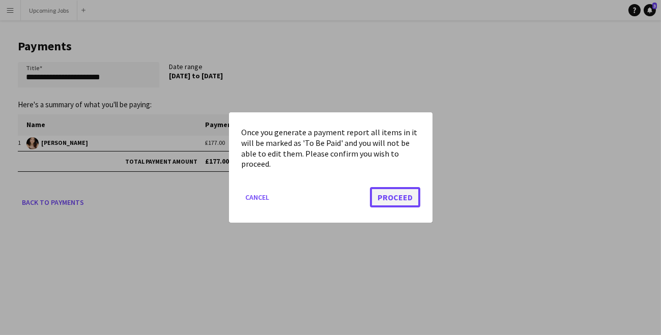
click at [408, 201] on button "Proceed" at bounding box center [395, 197] width 50 height 20
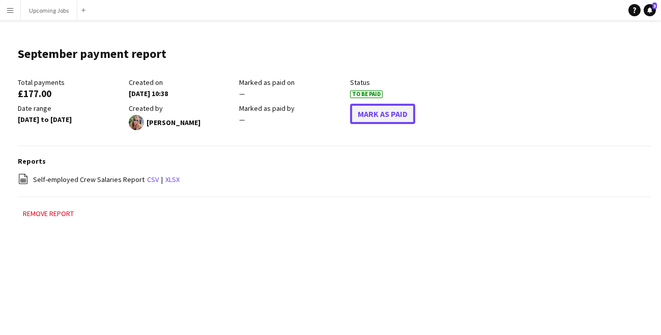
click at [392, 119] on button "Mark As Paid" at bounding box center [382, 114] width 65 height 20
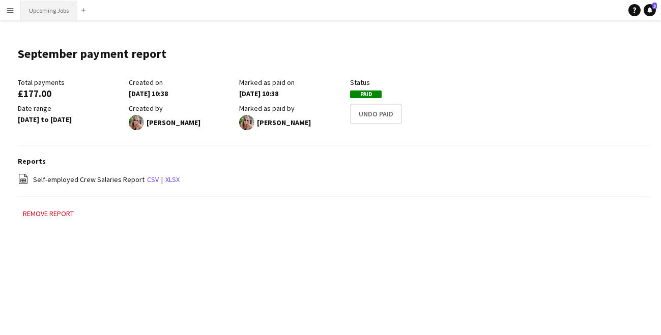
click at [41, 15] on button "Upcoming Jobs Close" at bounding box center [49, 11] width 56 height 20
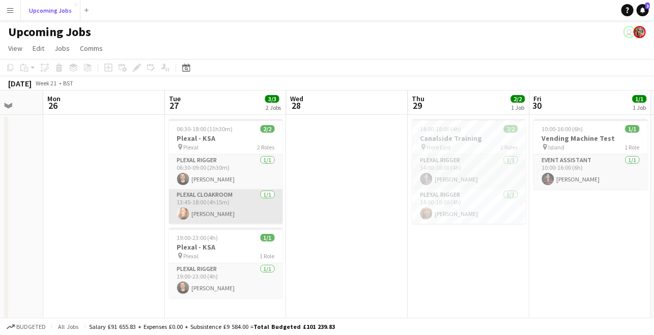
scroll to position [0, 452]
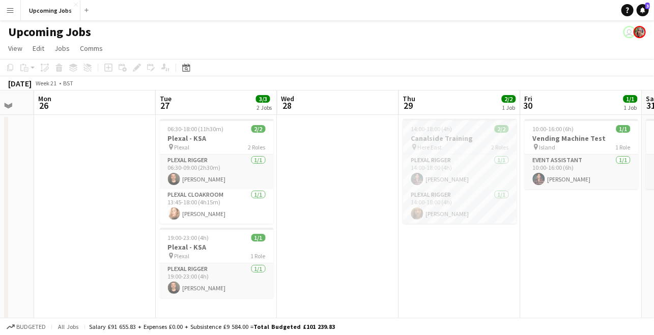
click at [463, 136] on h3 "Canalside Training" at bounding box center [460, 138] width 114 height 9
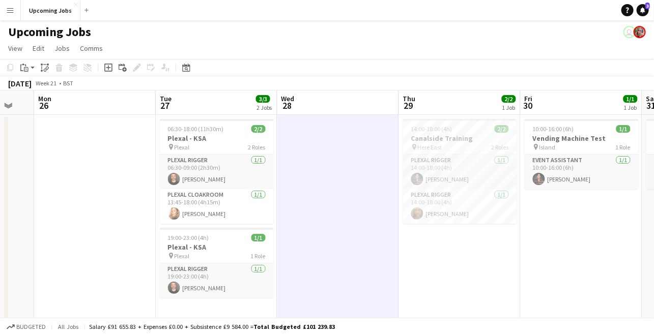
click at [421, 135] on h3 "Canalside Training" at bounding box center [460, 138] width 114 height 9
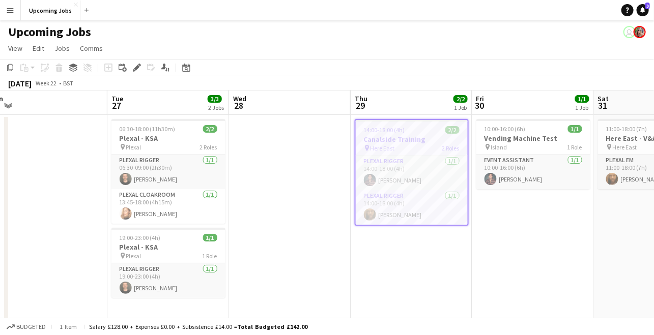
scroll to position [0, 258]
click at [378, 135] on h3 "Canalside Training" at bounding box center [411, 139] width 112 height 9
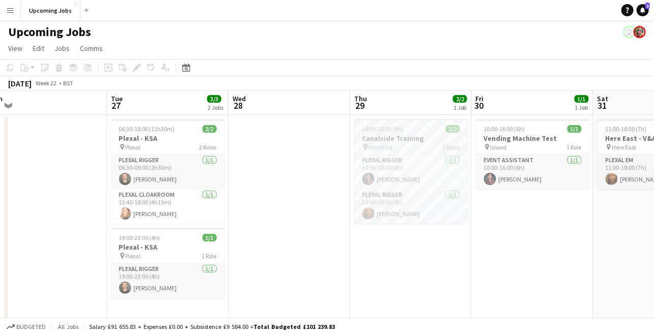
click at [377, 137] on h3 "Canalside Training" at bounding box center [411, 138] width 114 height 9
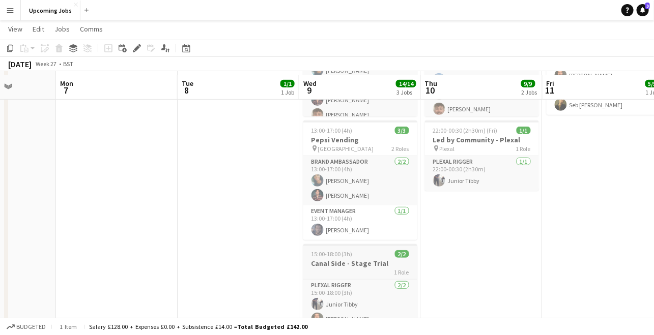
scroll to position [198, 0]
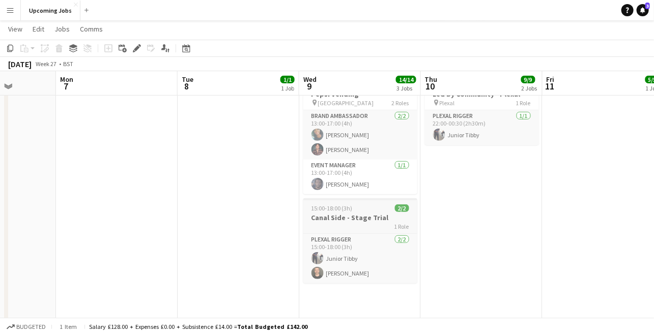
click at [363, 223] on div "1 Role" at bounding box center [360, 226] width 114 height 8
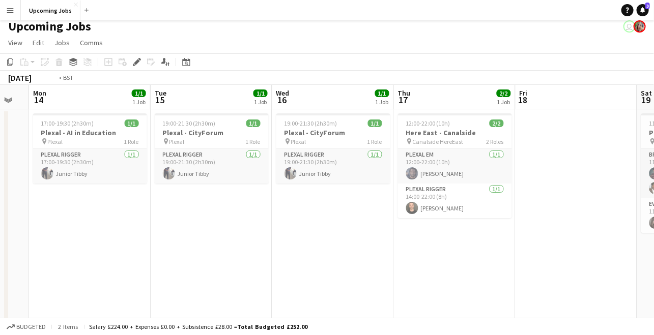
scroll to position [0, 384]
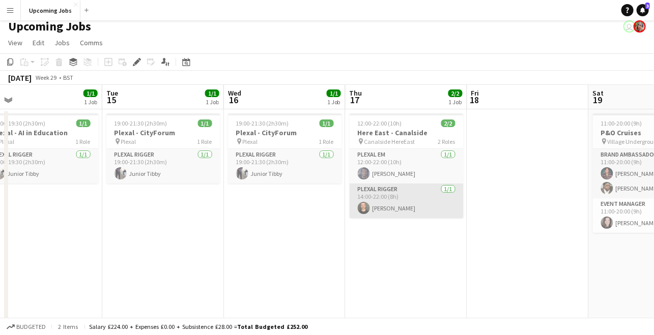
click at [425, 197] on app-card-role "Plexal Rigger [DATE] 14:00-22:00 (8h) [PERSON_NAME]" at bounding box center [406, 201] width 114 height 35
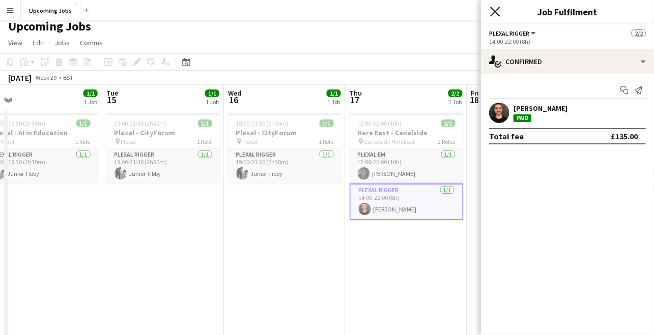
click at [498, 11] on icon "Close pop-in" at bounding box center [495, 12] width 10 height 10
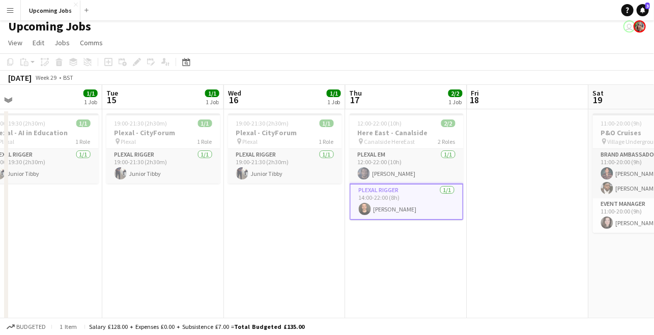
click at [400, 83] on div "[DATE] Week 29 • BST" at bounding box center [327, 78] width 654 height 14
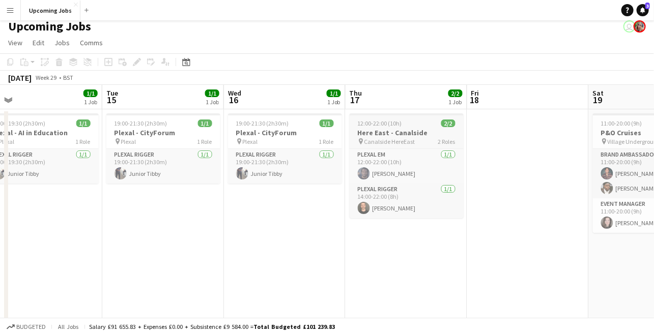
click at [386, 130] on h3 "Here East - Canalside" at bounding box center [406, 132] width 114 height 9
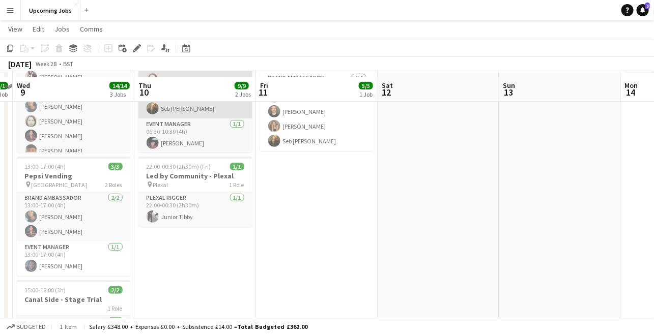
scroll to position [0, 0]
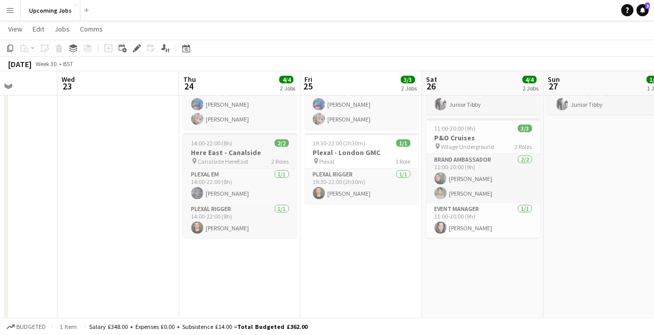
click at [236, 145] on div "14:00-22:00 (8h) 2/2" at bounding box center [240, 143] width 114 height 8
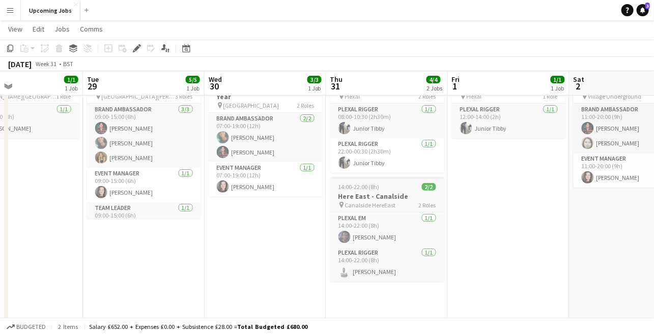
click at [373, 190] on span "14:00-22:00 (8h)" at bounding box center [358, 187] width 41 height 8
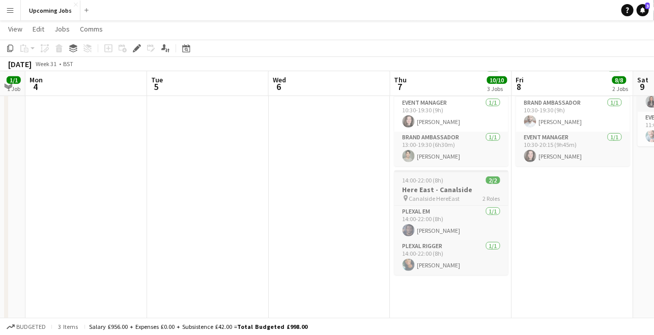
click at [424, 190] on h3 "Here East - Canalside" at bounding box center [451, 189] width 114 height 9
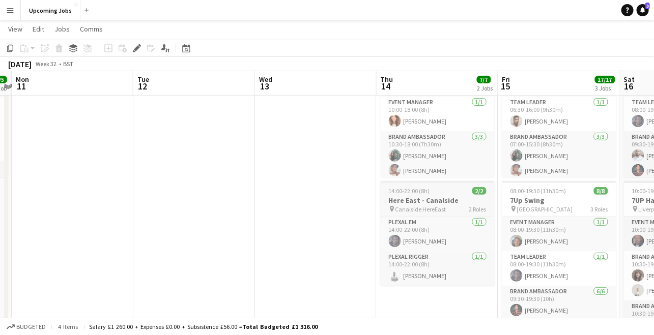
click at [420, 205] on span "Canalside HereEast" at bounding box center [420, 209] width 51 height 8
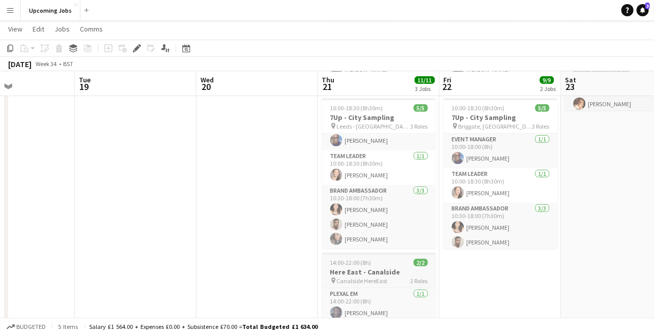
click at [390, 264] on div "14:00-22:00 (8h) 2/2" at bounding box center [379, 263] width 114 height 8
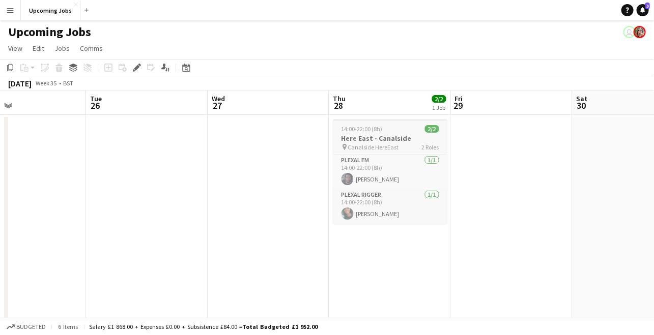
click at [397, 135] on h3 "Here East - Canalside" at bounding box center [390, 138] width 114 height 9
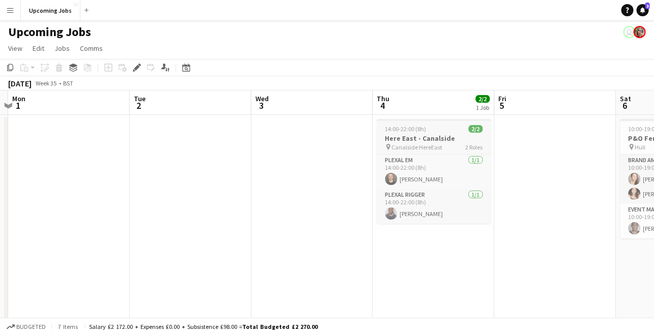
click at [429, 126] on div "14:00-22:00 (8h) 2/2" at bounding box center [434, 129] width 114 height 8
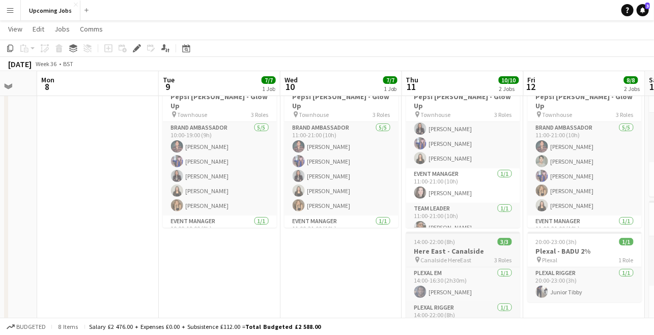
click at [430, 242] on span "14:00-22:00 (8h)" at bounding box center [434, 242] width 41 height 8
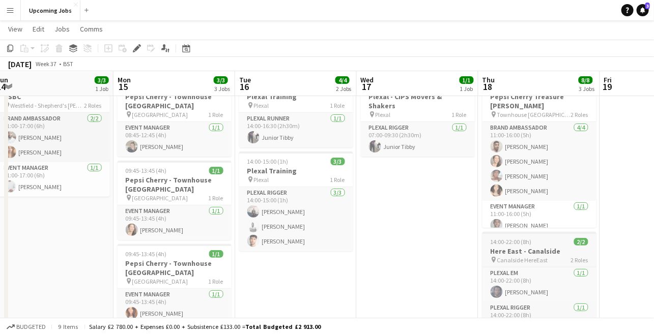
click at [514, 239] on span "14:00-22:00 (8h)" at bounding box center [510, 242] width 41 height 8
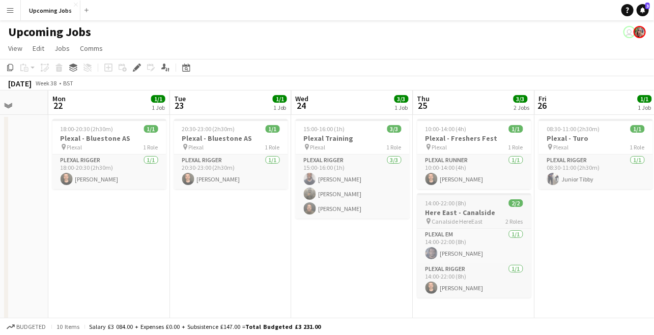
click at [477, 200] on div "14:00-22:00 (8h) 2/2" at bounding box center [474, 203] width 114 height 8
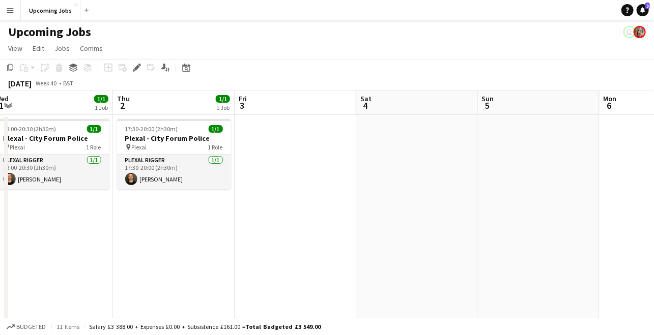
scroll to position [0, 249]
